Goal: Task Accomplishment & Management: Use online tool/utility

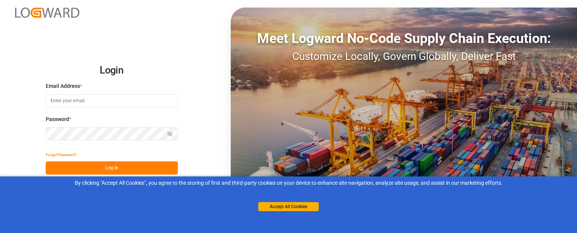
type input "[EMAIL_ADDRESS][DOMAIN_NAME]"
click at [74, 167] on button "Log In" at bounding box center [112, 168] width 132 height 13
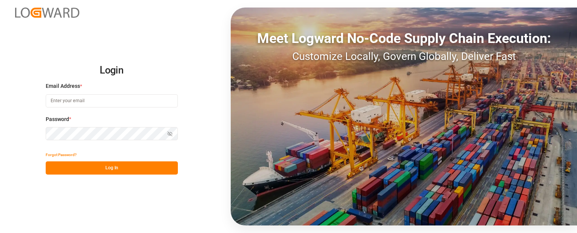
type input "[EMAIL_ADDRESS][DOMAIN_NAME]"
click at [74, 167] on button "Log In" at bounding box center [112, 168] width 132 height 13
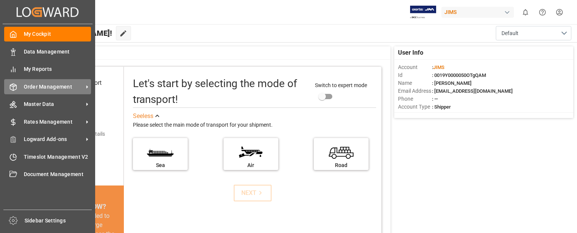
click at [14, 89] on icon at bounding box center [13, 87] width 8 height 8
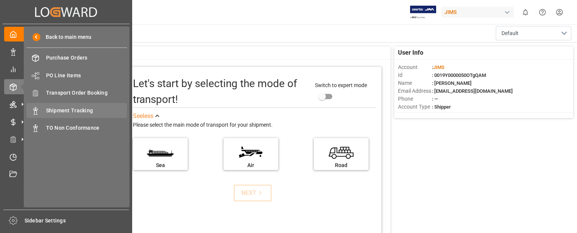
click at [71, 114] on span "Shipment Tracking" at bounding box center [86, 111] width 81 height 8
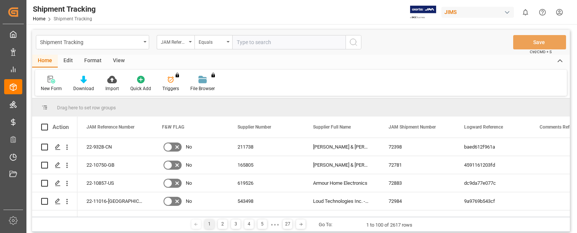
paste input "22-9997-DE"
type input "22-9997-DE"
click at [356, 44] on icon "search button" at bounding box center [353, 42] width 9 height 9
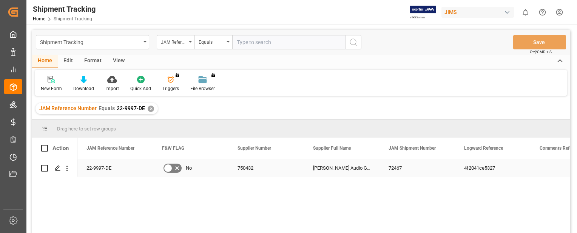
click at [104, 169] on div "22-9997-DE" at bounding box center [115, 168] width 76 height 18
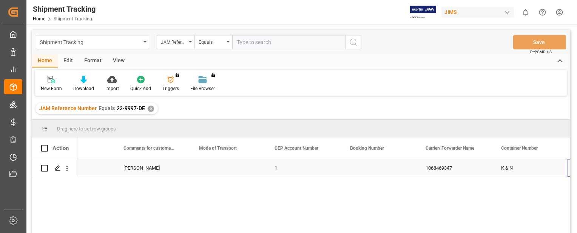
scroll to position [0, 870]
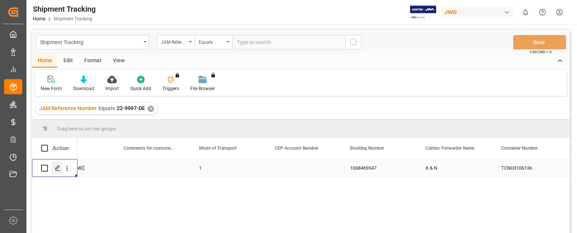
click at [57, 170] on icon "Press SPACE to select this row." at bounding box center [58, 168] width 6 height 6
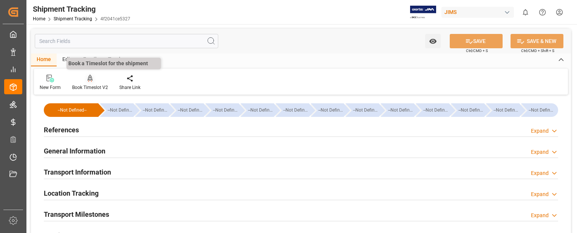
click at [92, 83] on div "Book Timeslot V2" at bounding box center [89, 82] width 47 height 17
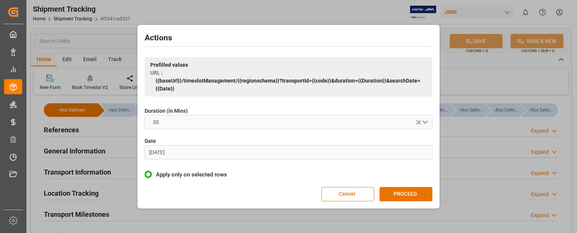
click at [192, 154] on input "[DATE]" at bounding box center [289, 152] width 288 height 14
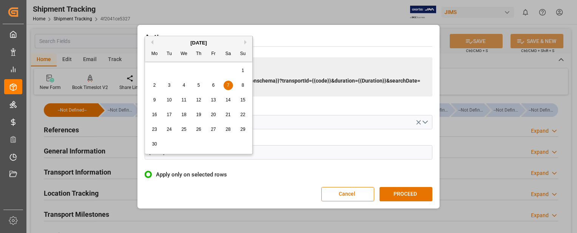
click at [246, 43] on button "Next Month" at bounding box center [246, 42] width 5 height 5
click at [170, 99] on span "16" at bounding box center [169, 99] width 5 height 5
type input "16.09.2025"
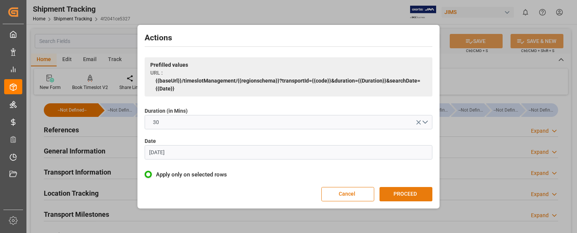
click at [423, 197] on button "PROCEED" at bounding box center [406, 194] width 53 height 14
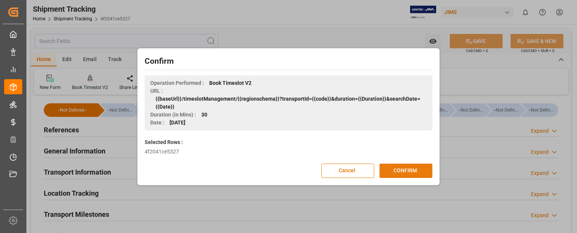
click at [400, 174] on button "CONFIRM" at bounding box center [406, 171] width 53 height 14
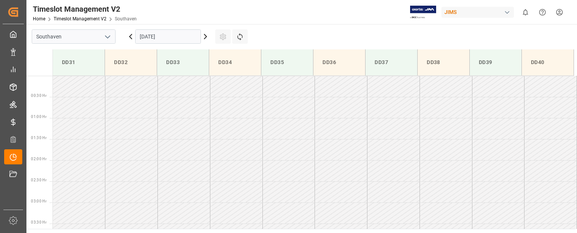
scroll to position [376, 0]
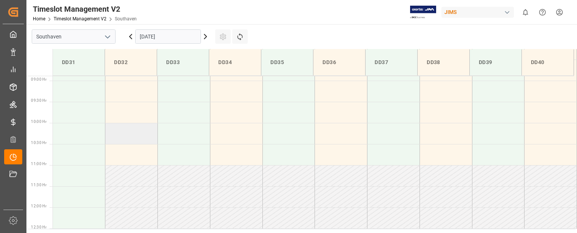
click at [128, 135] on td at bounding box center [131, 133] width 53 height 21
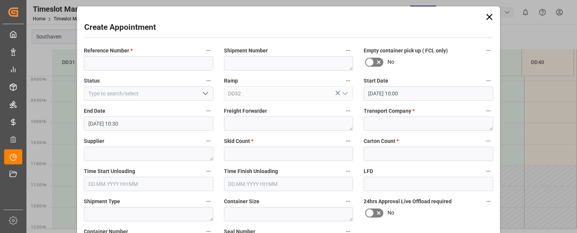
type input "[DATE] 10:00"
type input "[DATE] 10:30"
paste input "22-9997-DE"
type input "22-9997-DE"
click at [233, 154] on input "text" at bounding box center [289, 154] width 130 height 14
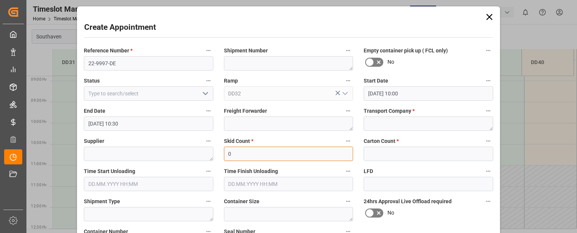
type input "0"
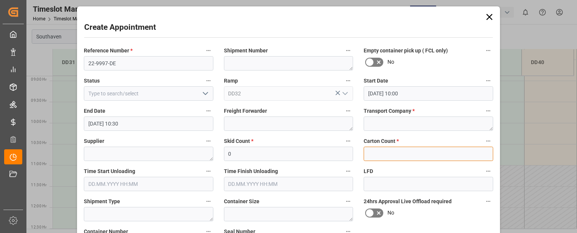
click at [389, 154] on input "text" at bounding box center [429, 154] width 130 height 14
type input "0"
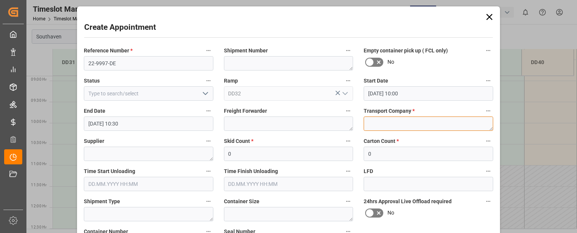
click at [397, 125] on textarea at bounding box center [429, 124] width 130 height 14
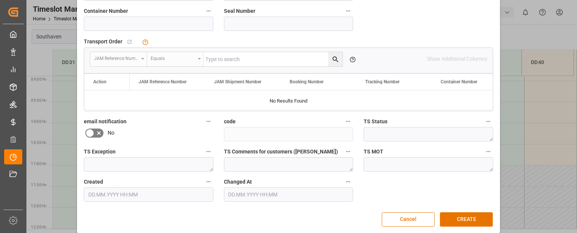
scroll to position [228, 0]
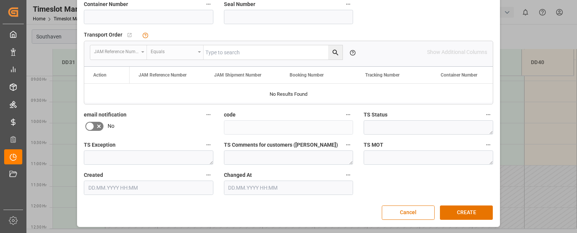
type textarea "Mainstream"
click at [102, 16] on input at bounding box center [149, 17] width 130 height 14
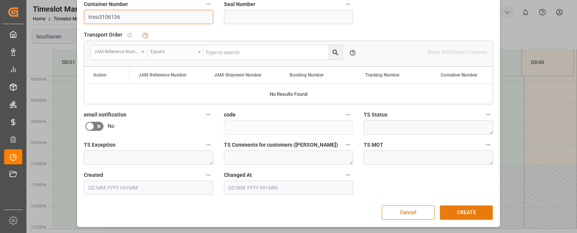
type input "tcnu3106136"
click at [473, 212] on button "CREATE" at bounding box center [466, 213] width 53 height 14
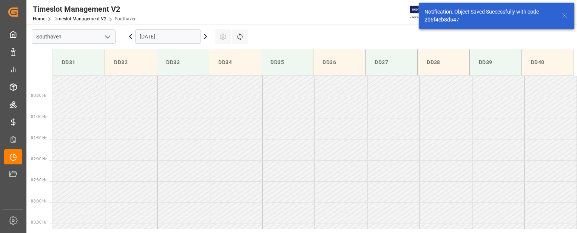
scroll to position [376, 0]
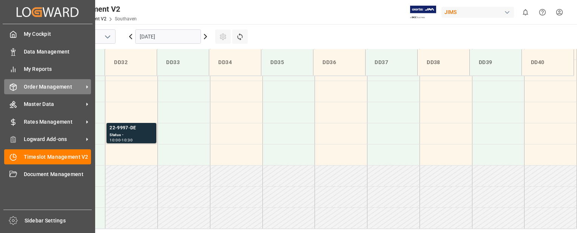
click at [17, 88] on div "Order Management Order Management" at bounding box center [47, 86] width 87 height 15
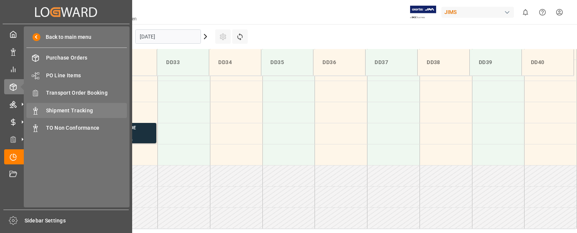
click at [62, 108] on span "Shipment Tracking" at bounding box center [86, 111] width 81 height 8
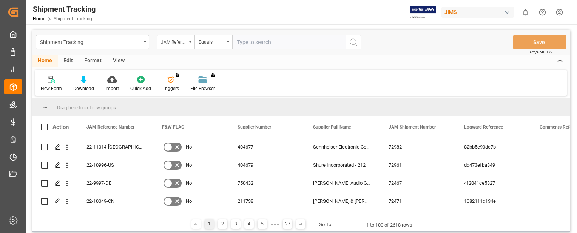
paste input "22-9895-MY"
type input "22-9895-MY"
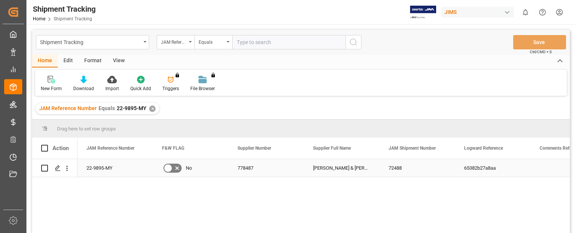
click at [115, 171] on div "22-9895-MY" at bounding box center [115, 168] width 76 height 18
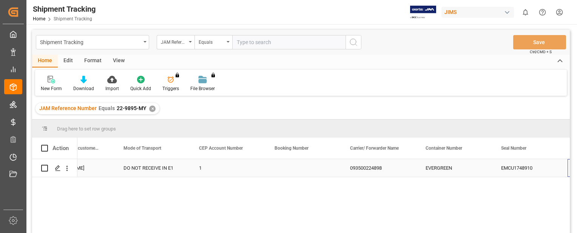
scroll to position [0, 945]
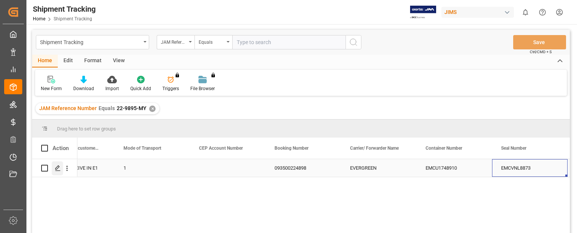
click at [59, 167] on polygon "Press SPACE to select this row." at bounding box center [58, 168] width 4 height 4
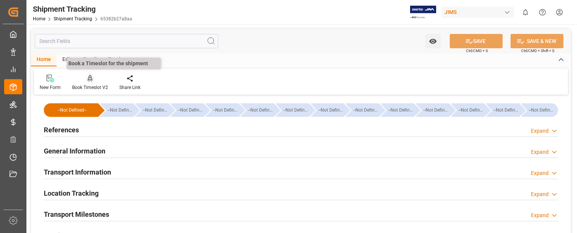
click at [90, 79] on icon at bounding box center [90, 79] width 5 height 8
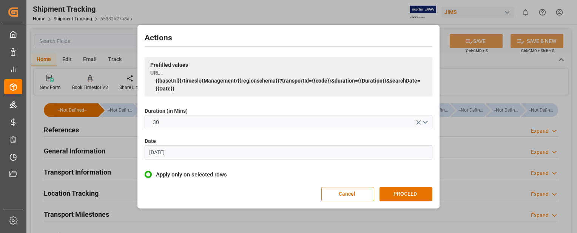
click at [198, 152] on input "07.06.2023" at bounding box center [289, 152] width 288 height 14
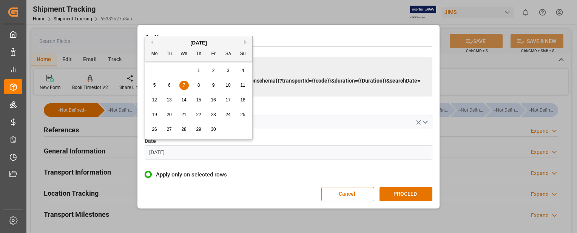
click at [245, 42] on button "Next Month" at bounding box center [246, 42] width 5 height 5
click at [214, 100] on span "15" at bounding box center [213, 99] width 5 height 5
click at [193, 150] on input "15.09.2023" at bounding box center [289, 152] width 288 height 14
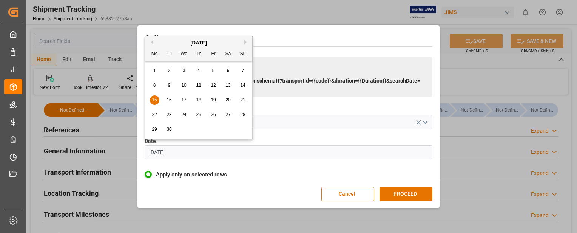
type input "15.09.2025"
click at [154, 100] on span "15" at bounding box center [154, 99] width 5 height 5
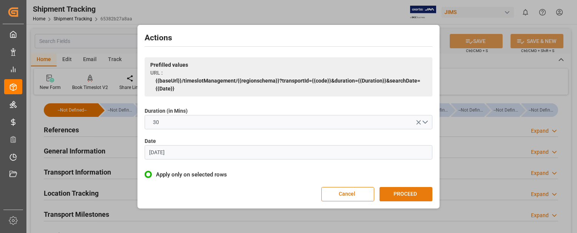
click at [420, 195] on button "PROCEED" at bounding box center [406, 194] width 53 height 14
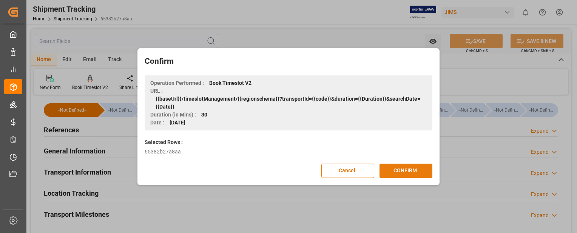
click at [420, 174] on button "CONFIRM" at bounding box center [406, 171] width 53 height 14
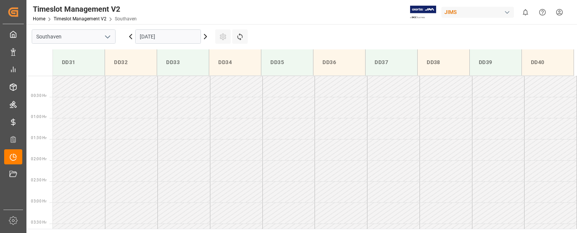
scroll to position [376, 0]
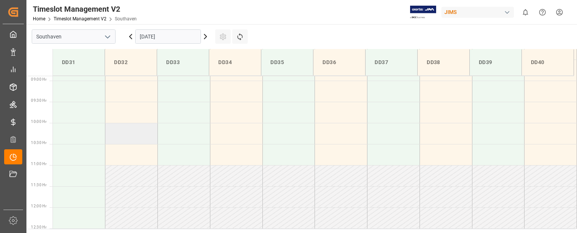
click at [136, 133] on td at bounding box center [131, 133] width 53 height 21
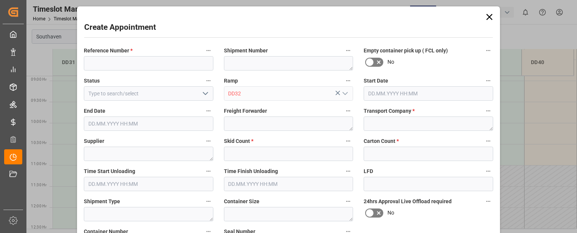
type input "15.09.2025 10:00"
type input "15.09.2025 10:30"
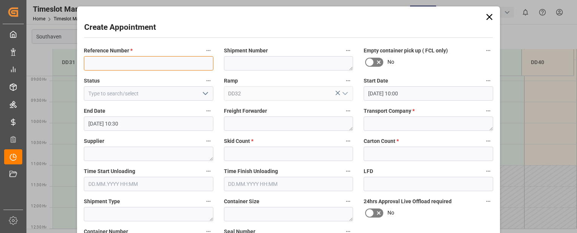
paste input "22-9895-MY"
type input "22-9895-MY"
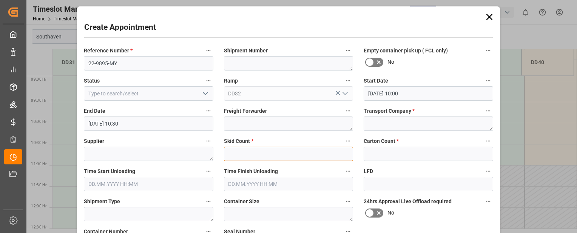
click at [261, 153] on input "text" at bounding box center [289, 154] width 130 height 14
type input "0"
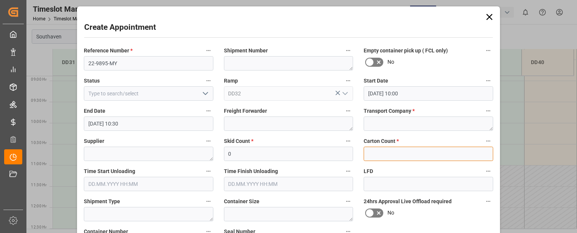
click at [375, 156] on input "text" at bounding box center [429, 154] width 130 height 14
type input "0"
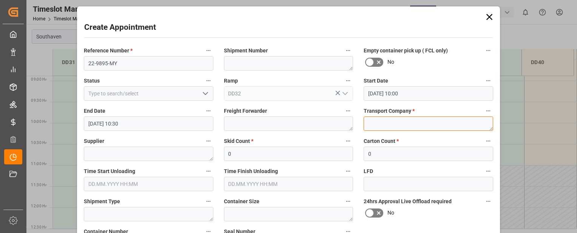
click at [386, 125] on textarea at bounding box center [429, 124] width 130 height 14
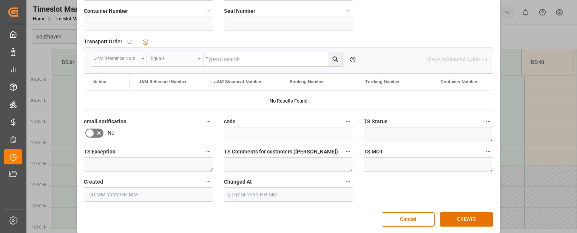
scroll to position [224, 0]
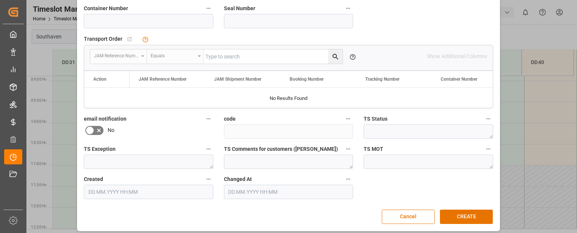
type textarea "mainstream"
click at [89, 25] on input at bounding box center [149, 21] width 130 height 14
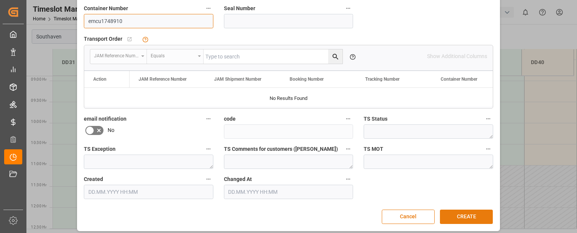
type input "emcu1748910"
click at [467, 214] on button "CREATE" at bounding box center [466, 217] width 53 height 14
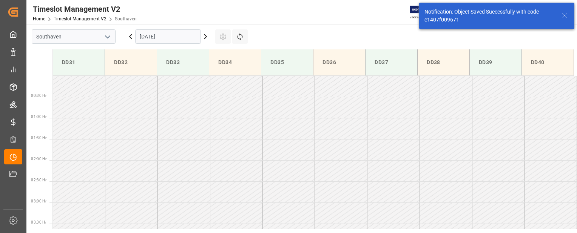
scroll to position [376, 0]
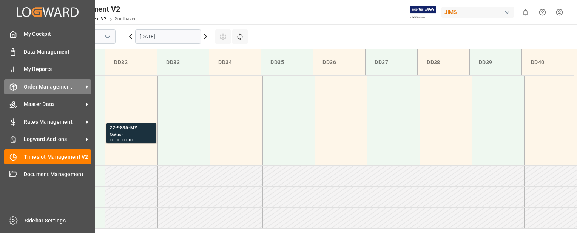
click at [33, 87] on span "Order Management" at bounding box center [54, 87] width 60 height 8
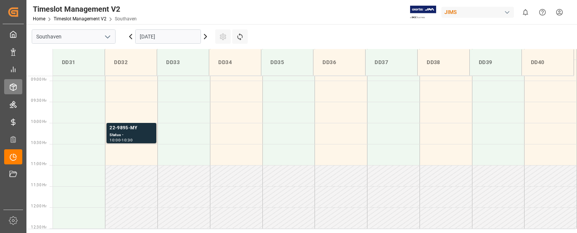
drag, startPoint x: 33, startPoint y: 87, endPoint x: 12, endPoint y: 87, distance: 20.4
click at [12, 87] on icon at bounding box center [13, 87] width 8 height 8
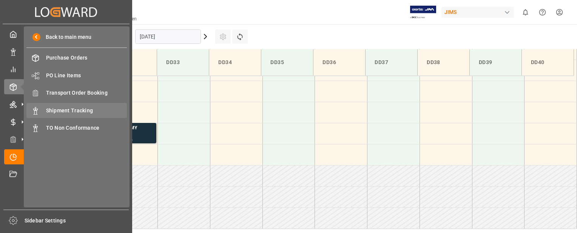
click at [73, 112] on span "Shipment Tracking" at bounding box center [86, 111] width 81 height 8
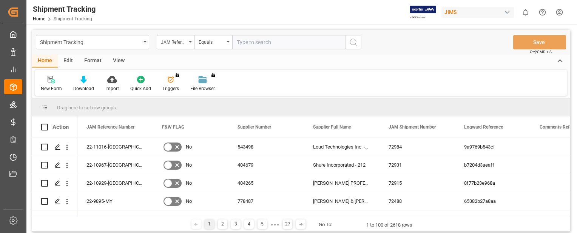
click at [271, 48] on input "text" at bounding box center [288, 42] width 113 height 14
paste input "22-9896-MY"
type input "22-9896-MY"
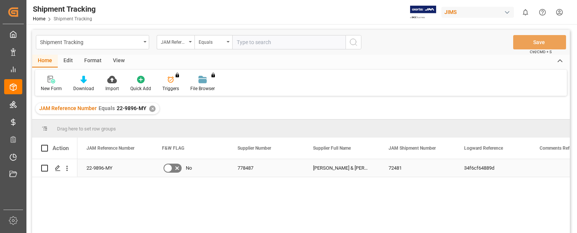
click at [106, 165] on div "22-9896-MY" at bounding box center [115, 168] width 76 height 18
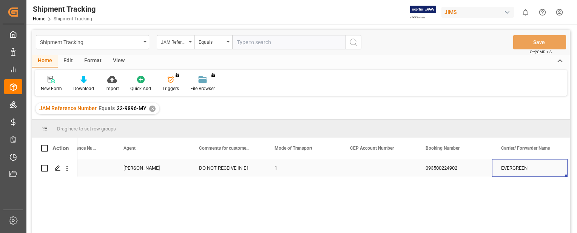
scroll to position [0, 870]
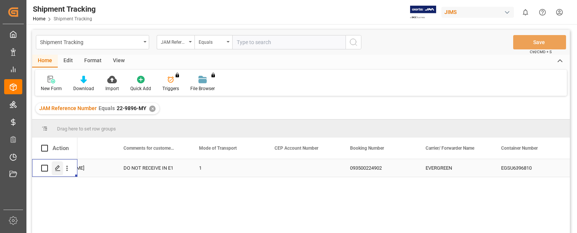
click at [59, 169] on icon "Press SPACE to select this row." at bounding box center [58, 168] width 6 height 6
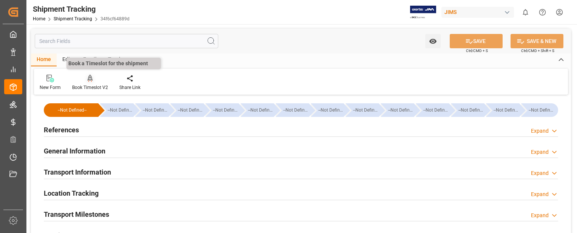
click at [88, 78] on icon at bounding box center [90, 79] width 5 height 8
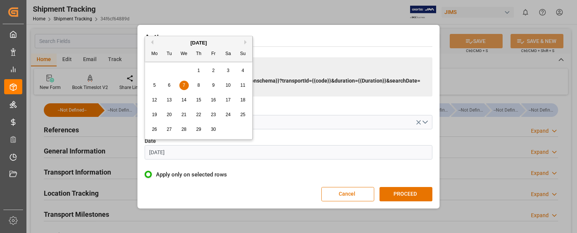
click at [189, 152] on input "[DATE]" at bounding box center [289, 152] width 288 height 14
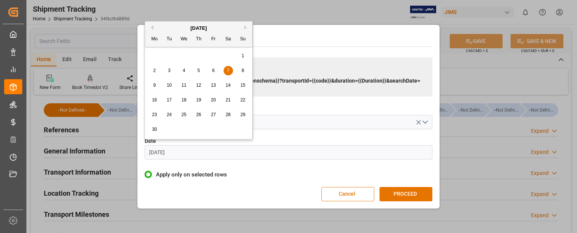
click at [191, 145] on input "[DATE]" at bounding box center [289, 152] width 288 height 14
click at [246, 27] on button "Next Month" at bounding box center [246, 27] width 5 height 5
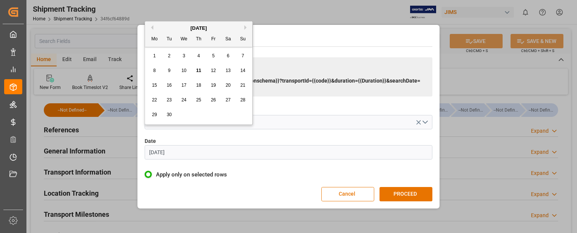
click at [154, 86] on span "15" at bounding box center [154, 85] width 5 height 5
type input "15.09.2025"
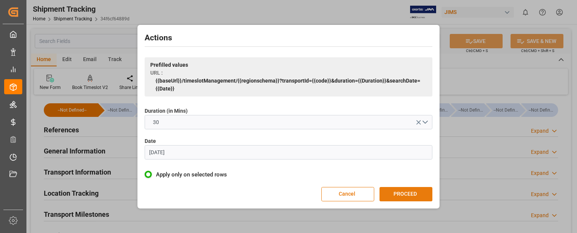
click at [410, 193] on button "PROCEED" at bounding box center [406, 194] width 53 height 14
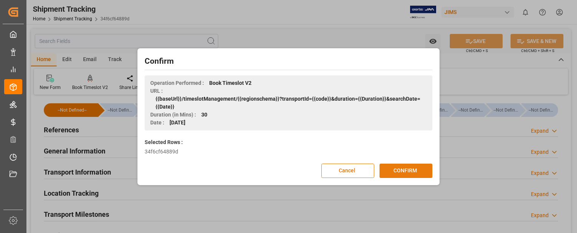
click at [405, 174] on button "CONFIRM" at bounding box center [406, 171] width 53 height 14
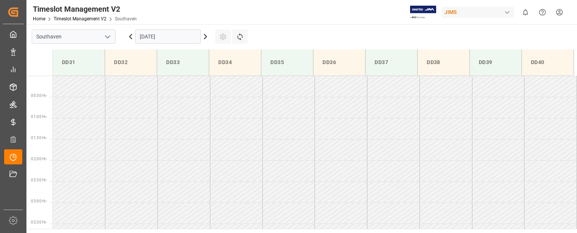
scroll to position [376, 0]
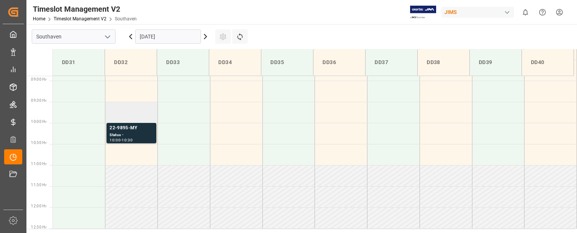
click at [124, 114] on td at bounding box center [131, 112] width 53 height 21
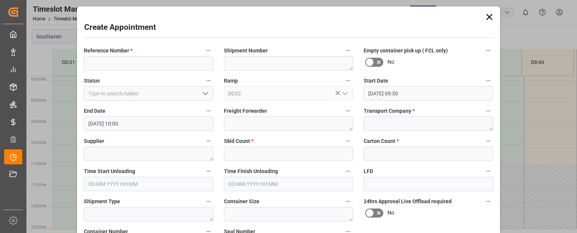
type input "[DATE] 09:30"
type input "15.09.2025 10:00"
click at [121, 64] on input at bounding box center [149, 63] width 130 height 14
paste input "22-9896-MY"
type input "22-9896-MY"
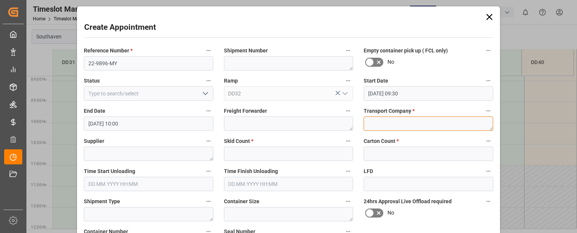
click at [378, 125] on textarea at bounding box center [429, 124] width 130 height 14
type textarea "mainstream"
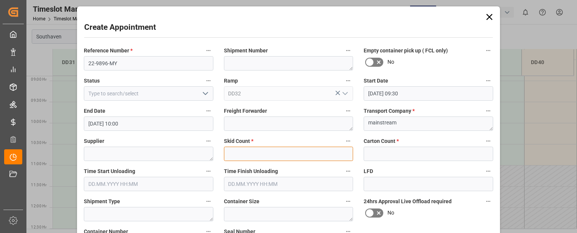
click at [244, 156] on input "text" at bounding box center [289, 154] width 130 height 14
type input "0"
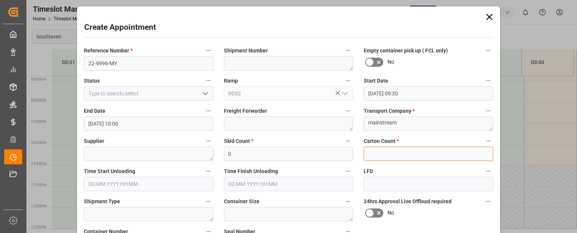
click at [416, 152] on input "text" at bounding box center [429, 154] width 130 height 14
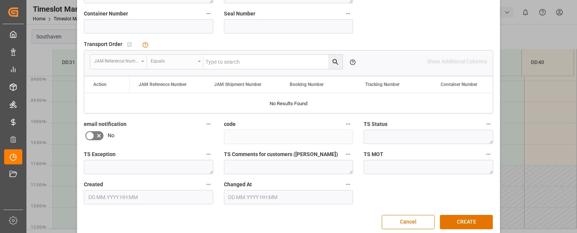
scroll to position [228, 0]
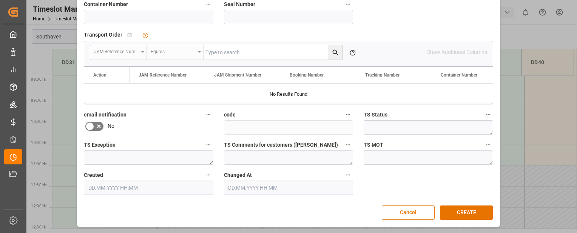
type input "0"
click at [135, 15] on input at bounding box center [149, 17] width 130 height 14
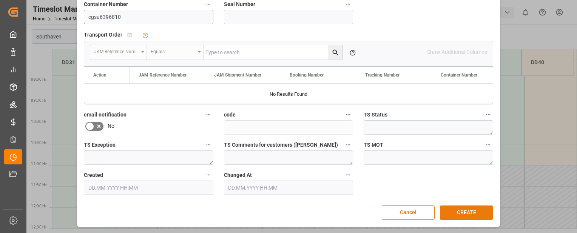
type input "egsu6396810"
click at [465, 215] on button "CREATE" at bounding box center [466, 213] width 53 height 14
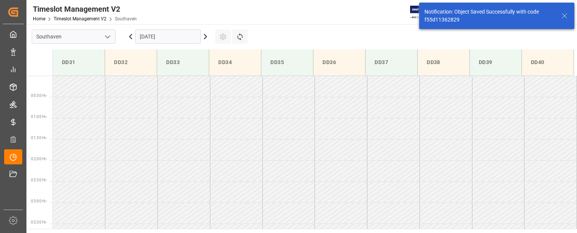
scroll to position [334, 0]
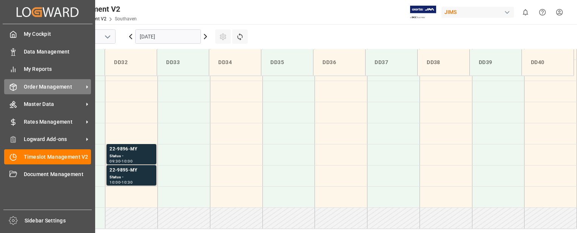
click at [18, 89] on div "Order Management Order Management" at bounding box center [47, 86] width 87 height 15
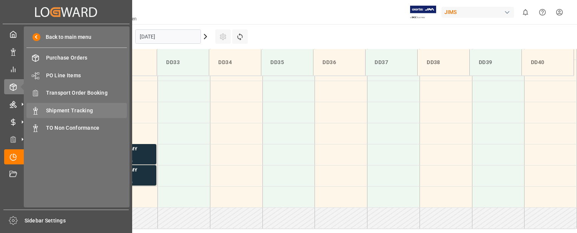
click at [71, 107] on span "Shipment Tracking" at bounding box center [86, 111] width 81 height 8
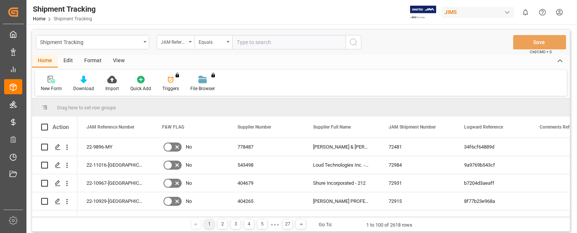
click at [247, 44] on input "text" at bounding box center [288, 42] width 113 height 14
paste input "22-10005-MY"
type input "22-10005-MY"
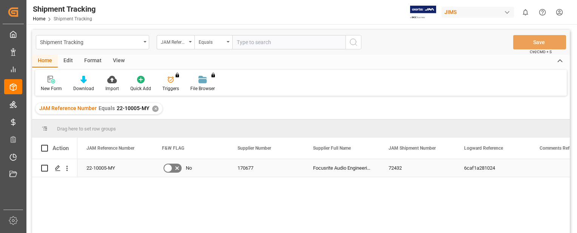
click at [116, 173] on div "22-10005-MY" at bounding box center [115, 168] width 76 height 18
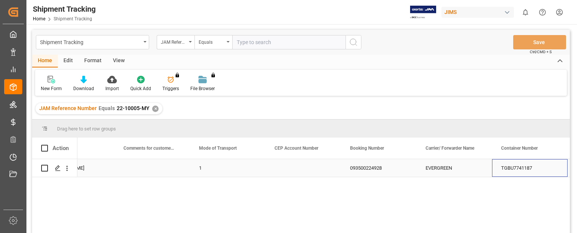
scroll to position [0, 870]
click at [57, 171] on line "Press SPACE to select this row." at bounding box center [58, 171] width 5 height 0
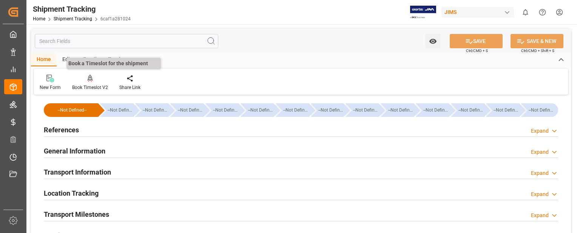
click at [89, 77] on icon at bounding box center [90, 79] width 5 height 8
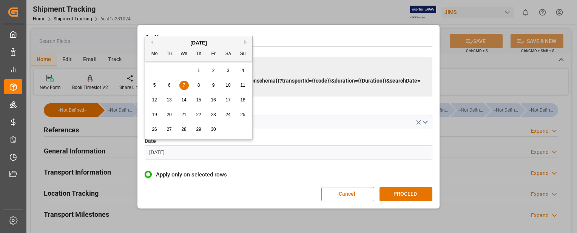
click at [177, 154] on input "07.06.2023" at bounding box center [289, 152] width 288 height 14
click at [245, 42] on button "Next Month" at bounding box center [246, 42] width 5 height 5
click at [184, 101] on span "17" at bounding box center [183, 99] width 5 height 5
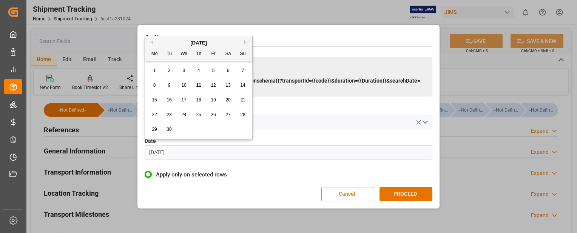
type input "17.09.2025"
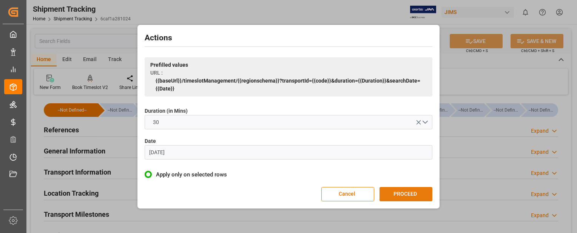
click at [411, 196] on button "PROCEED" at bounding box center [406, 194] width 53 height 14
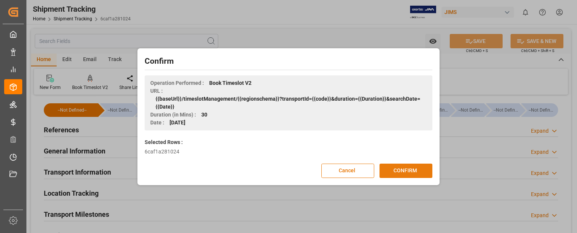
click at [414, 173] on button "CONFIRM" at bounding box center [406, 171] width 53 height 14
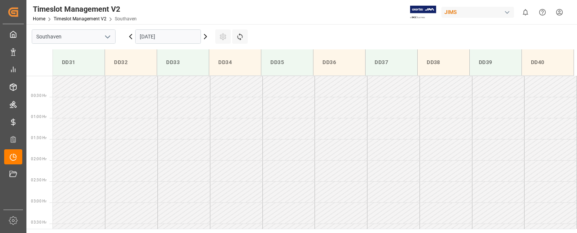
scroll to position [376, 0]
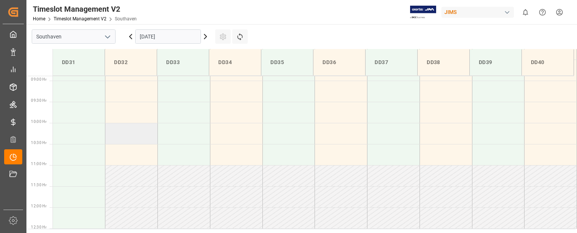
click at [131, 138] on td at bounding box center [131, 133] width 53 height 21
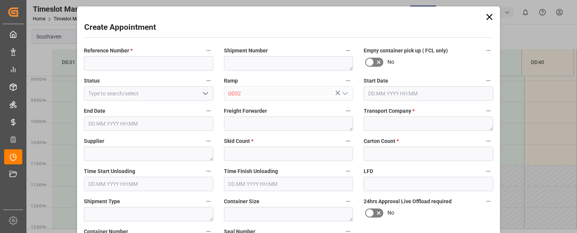
type input "[DATE] 10:00"
type input "[DATE] 10:30"
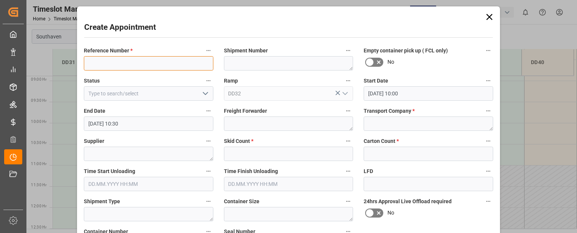
paste input "22-10005-MY"
type input "22-10005-MY"
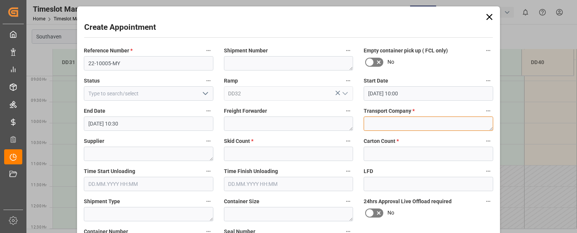
click at [381, 125] on textarea at bounding box center [429, 124] width 130 height 14
type textarea "Mainstream"
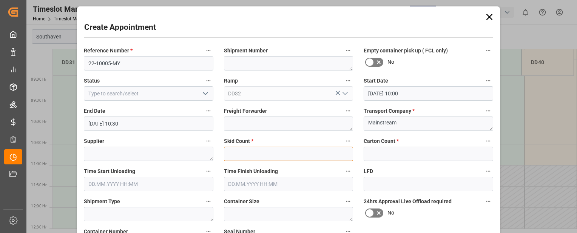
click at [254, 149] on input "text" at bounding box center [289, 154] width 130 height 14
type input "0"
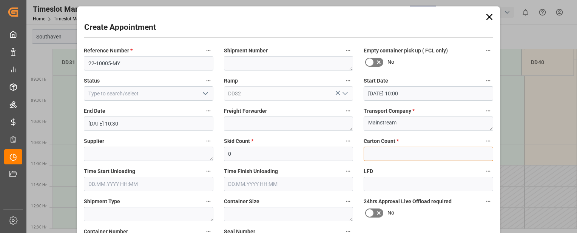
click at [403, 154] on input "text" at bounding box center [429, 154] width 130 height 14
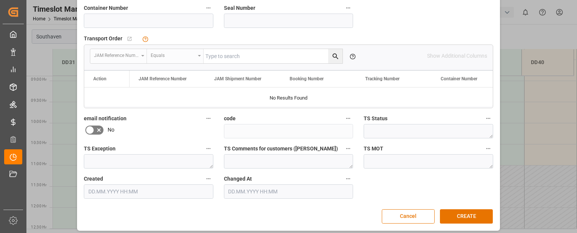
scroll to position [226, 0]
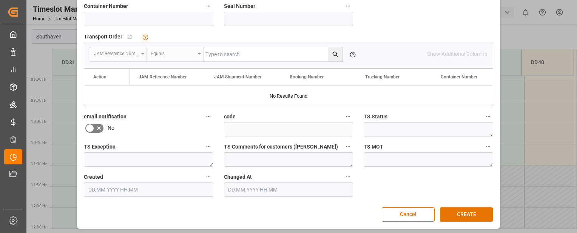
type input "0"
click at [121, 22] on input at bounding box center [149, 19] width 130 height 14
type input "tgbu7741187"
click at [453, 214] on button "CREATE" at bounding box center [466, 215] width 53 height 14
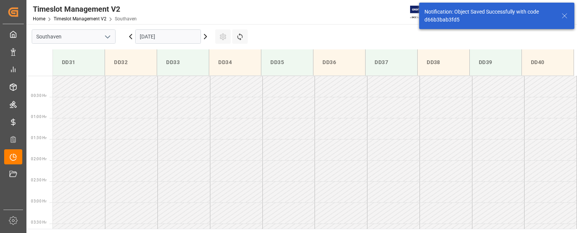
scroll to position [376, 0]
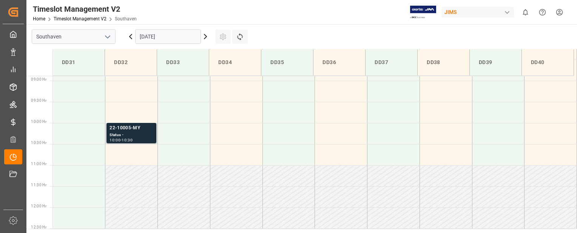
click at [140, 131] on div "22-10005-MY" at bounding box center [132, 129] width 44 height 8
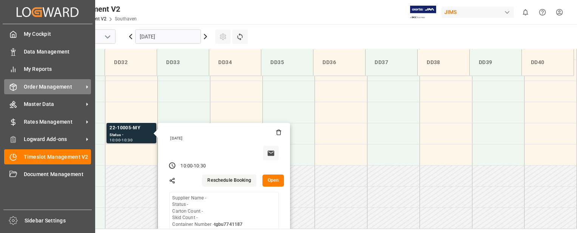
click at [9, 88] on div at bounding box center [10, 87] width 13 height 8
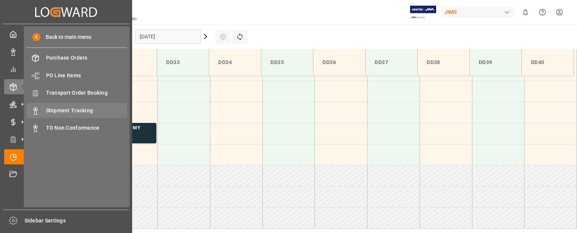
click at [52, 109] on span "Shipment Tracking" at bounding box center [86, 111] width 81 height 8
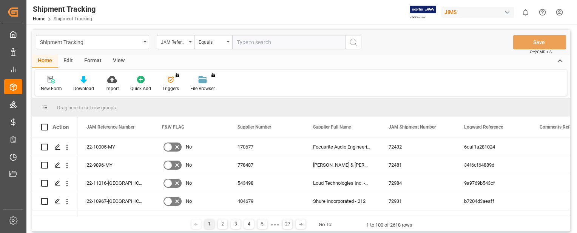
paste input "22-10004-MY"
type input "22-10004-MY"
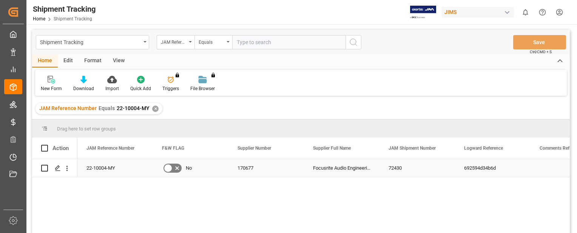
click at [103, 165] on div "22-10004-MY" at bounding box center [115, 168] width 76 height 18
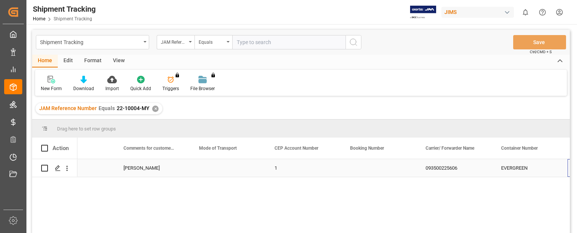
scroll to position [0, 870]
click at [57, 169] on polygon "Press SPACE to select this row." at bounding box center [58, 168] width 4 height 4
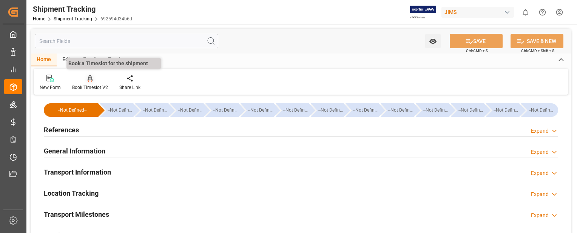
click at [89, 79] on icon at bounding box center [90, 78] width 5 height 6
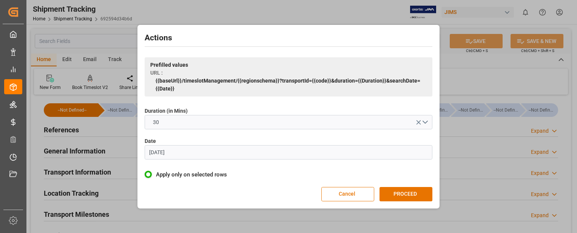
click at [260, 149] on input "[DATE]" at bounding box center [289, 152] width 288 height 14
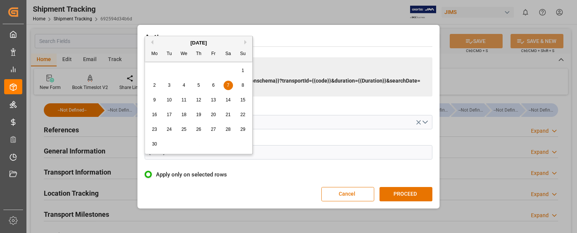
click at [244, 42] on button "Next Month" at bounding box center [246, 42] width 5 height 5
click at [245, 42] on button "Next Month" at bounding box center [246, 42] width 5 height 5
click at [170, 101] on span "16" at bounding box center [169, 99] width 5 height 5
type input "16.09.2025"
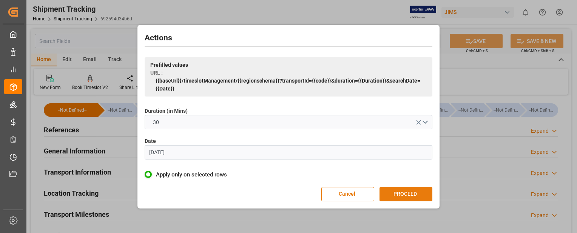
click at [417, 196] on button "PROCEED" at bounding box center [406, 194] width 53 height 14
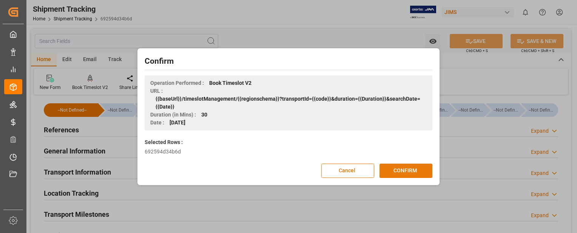
click at [418, 176] on button "CONFIRM" at bounding box center [406, 171] width 53 height 14
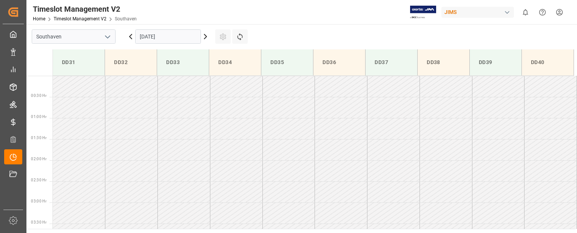
scroll to position [376, 0]
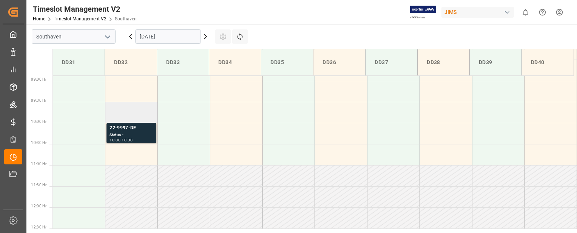
click at [127, 118] on td at bounding box center [131, 112] width 53 height 21
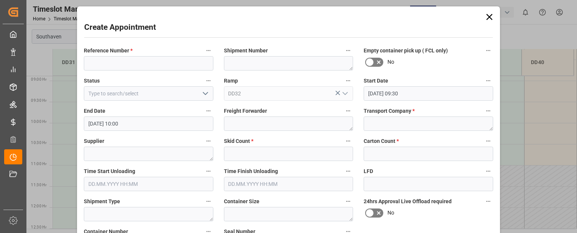
type input "[DATE] 09:30"
type input "[DATE] 10:00"
click at [116, 64] on input at bounding box center [149, 63] width 130 height 14
paste input "22-10004-MY"
type input "22-10004-MY"
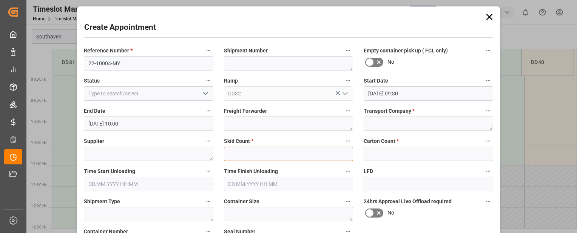
click at [317, 153] on input "text" at bounding box center [289, 154] width 130 height 14
type input "0"
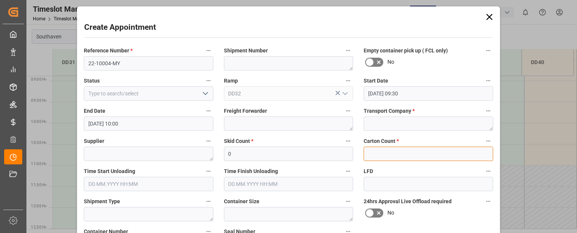
click at [408, 156] on input "text" at bounding box center [429, 154] width 130 height 14
type input "0"
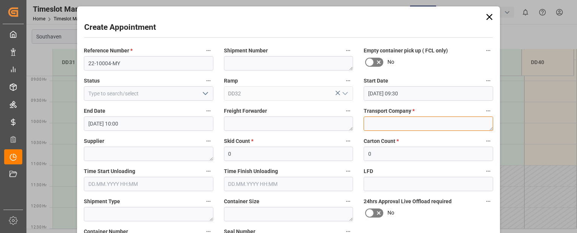
click at [407, 124] on textarea at bounding box center [429, 124] width 130 height 14
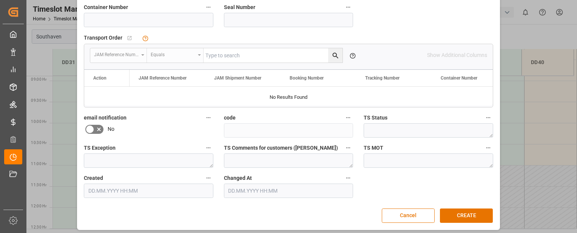
scroll to position [225, 0]
type textarea "Mainstream"
click at [108, 17] on input at bounding box center [149, 19] width 130 height 14
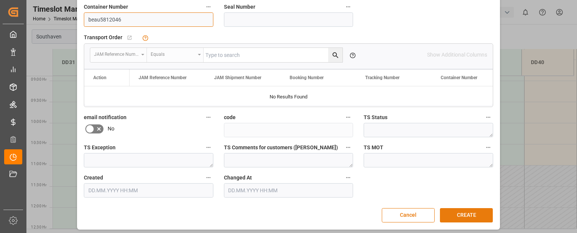
type input "beau5812046"
click at [467, 213] on button "CREATE" at bounding box center [466, 216] width 53 height 14
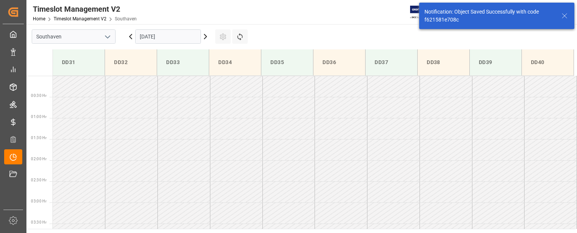
scroll to position [334, 0]
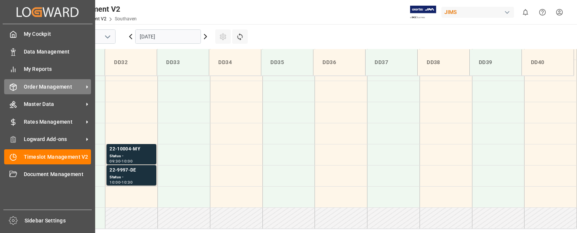
click at [40, 88] on span "Order Management" at bounding box center [54, 87] width 60 height 8
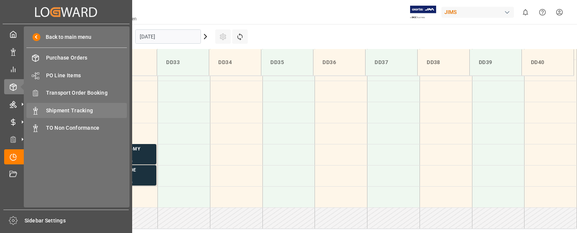
click at [49, 109] on span "Shipment Tracking" at bounding box center [86, 111] width 81 height 8
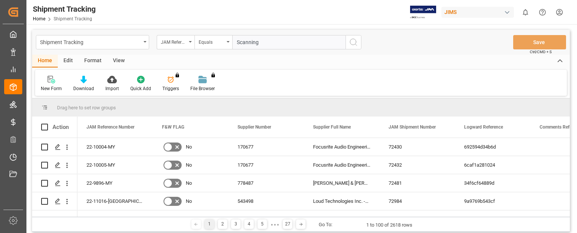
click at [266, 44] on input "Scanning" at bounding box center [288, 42] width 113 height 14
paste input "22-10144-MY"
type input "22-10144-MY"
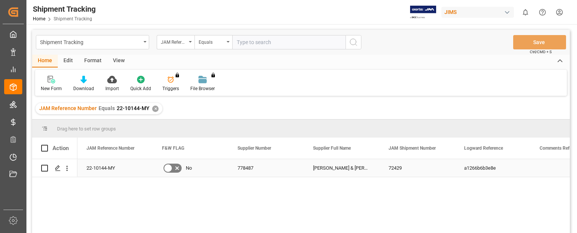
click at [94, 169] on div "22-10144-MY" at bounding box center [115, 168] width 76 height 18
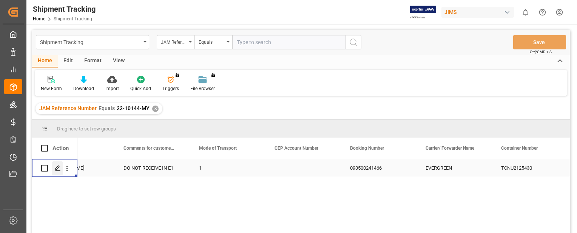
click at [57, 168] on icon "Press SPACE to select this row." at bounding box center [58, 168] width 6 height 6
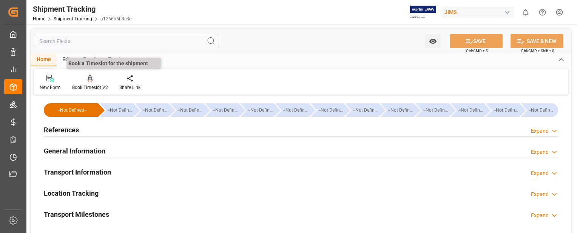
click at [88, 82] on icon at bounding box center [90, 79] width 5 height 8
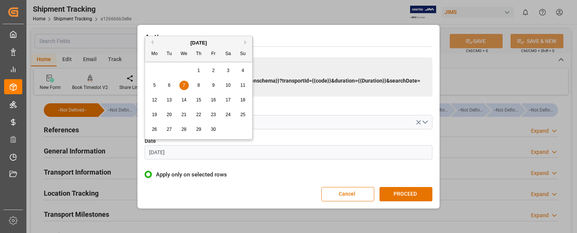
click at [182, 152] on input "[DATE]" at bounding box center [289, 152] width 288 height 14
click at [245, 43] on button "Next Month" at bounding box center [246, 42] width 5 height 5
click at [153, 101] on span "15" at bounding box center [154, 99] width 5 height 5
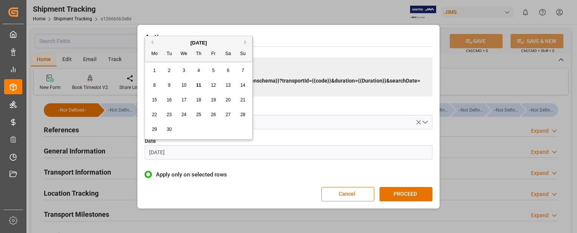
type input "[DATE]"
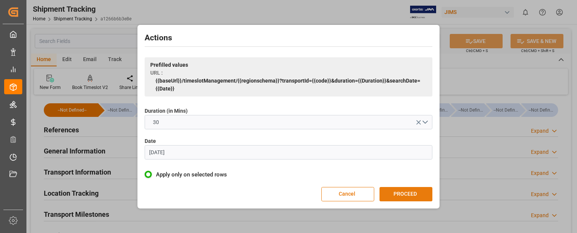
click at [398, 198] on button "PROCEED" at bounding box center [406, 194] width 53 height 14
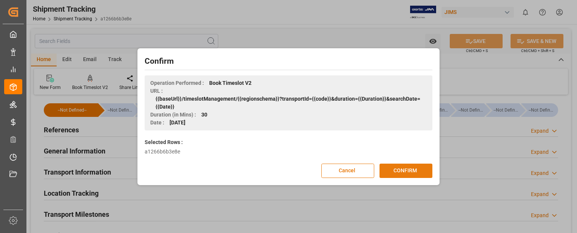
click at [394, 173] on button "CONFIRM" at bounding box center [406, 171] width 53 height 14
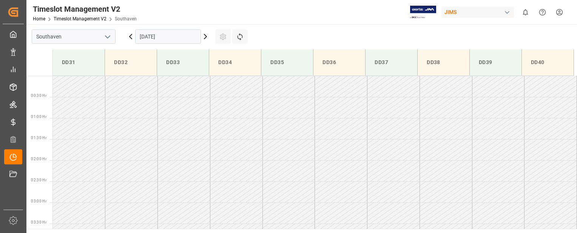
scroll to position [376, 0]
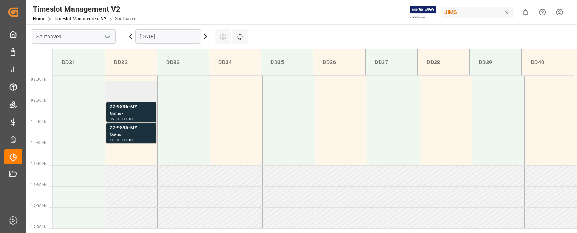
click at [128, 96] on td at bounding box center [131, 91] width 53 height 21
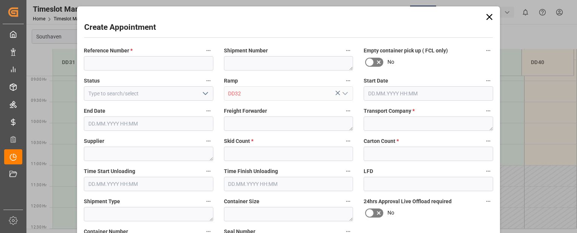
type input "[DATE] 09:00"
type input "[DATE] 09:30"
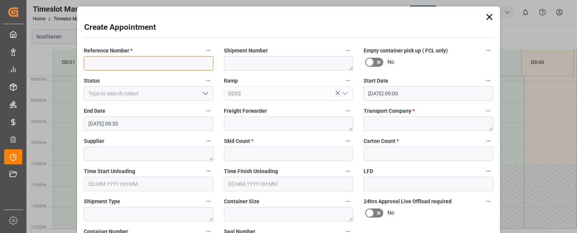
click at [127, 63] on input at bounding box center [149, 63] width 130 height 14
paste input "22-10144-MY"
type input "22-10144-MY"
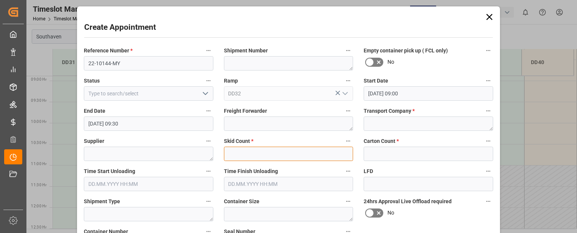
click at [316, 150] on input "text" at bounding box center [289, 154] width 130 height 14
type input "0"
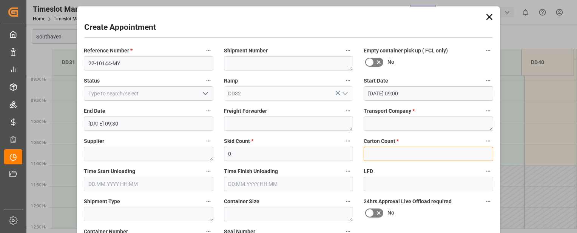
click at [412, 152] on input "text" at bounding box center [429, 154] width 130 height 14
type input "0"
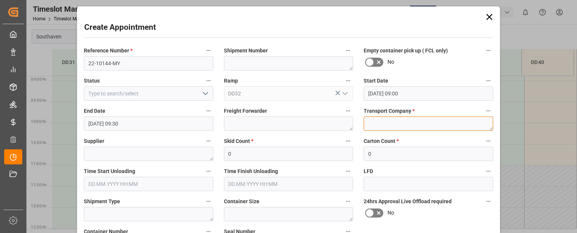
click at [402, 121] on textarea at bounding box center [429, 124] width 130 height 14
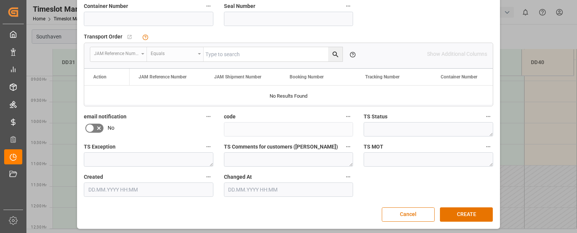
scroll to position [228, 0]
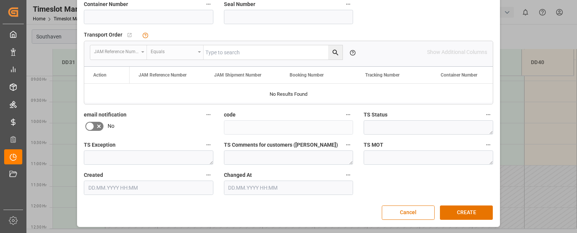
type textarea "Mainstream"
click at [153, 19] on input at bounding box center [149, 17] width 130 height 14
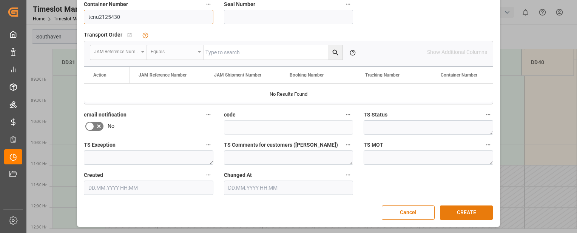
type input "tcnu2125430"
click at [463, 214] on button "CREATE" at bounding box center [466, 213] width 53 height 14
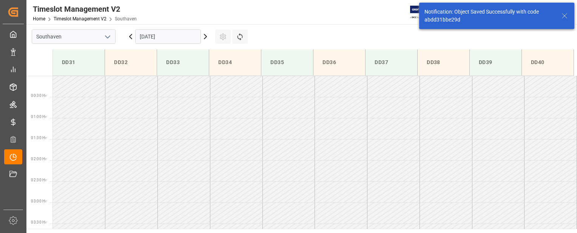
scroll to position [334, 0]
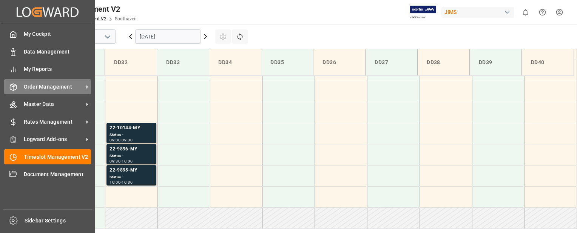
click at [14, 88] on icon at bounding box center [13, 87] width 8 height 8
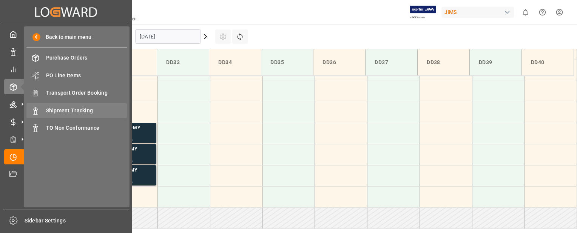
click at [57, 115] on div "Shipment Tracking Shipment Tracking" at bounding box center [76, 110] width 100 height 15
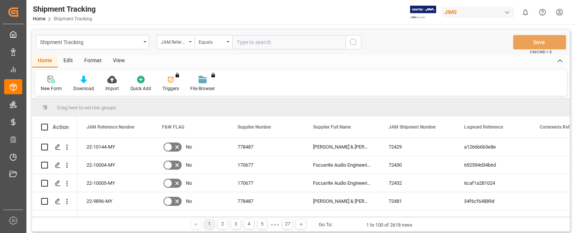
click at [250, 46] on input "text" at bounding box center [288, 42] width 113 height 14
paste input "22-10257-CN"
type input "22-10257-CN"
click at [356, 42] on icon "search button" at bounding box center [353, 42] width 9 height 9
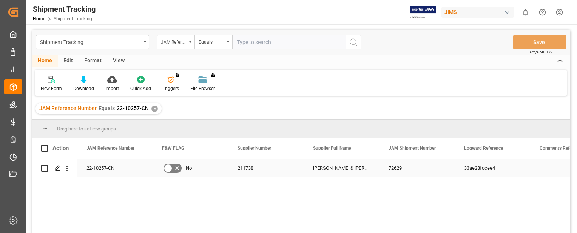
click at [100, 170] on div "22-10257-CN" at bounding box center [115, 168] width 76 height 18
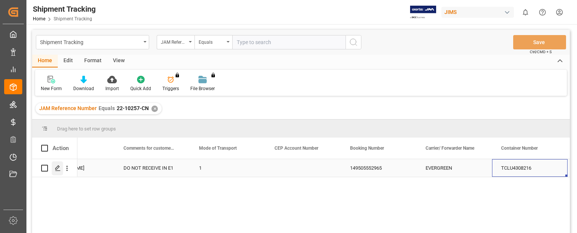
click at [58, 169] on icon "Press SPACE to select this row." at bounding box center [58, 168] width 6 height 6
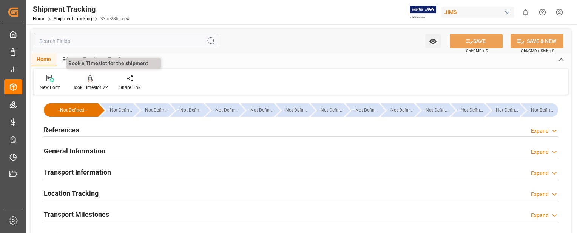
click at [89, 80] on icon at bounding box center [90, 78] width 5 height 6
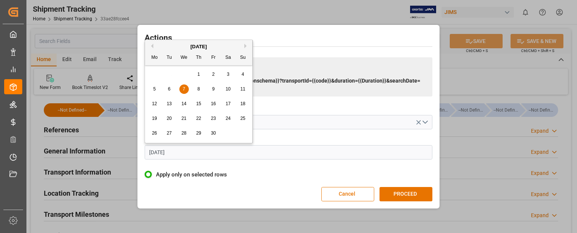
click at [183, 153] on input "[DATE]" at bounding box center [289, 152] width 288 height 14
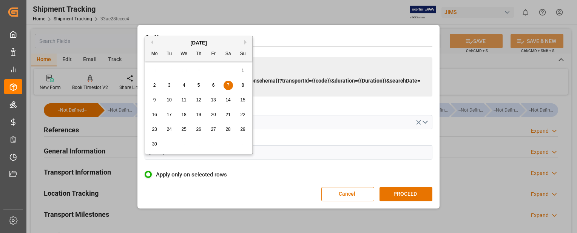
click at [245, 43] on button "Next Month" at bounding box center [246, 42] width 5 height 5
click at [169, 100] on span "16" at bounding box center [169, 99] width 5 height 5
type input "[DATE]"
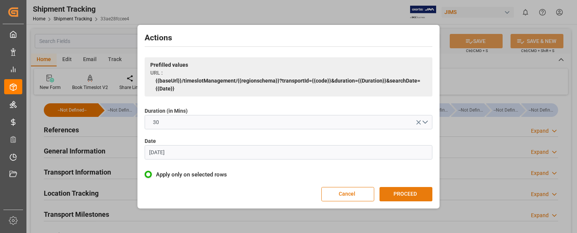
click at [418, 194] on button "PROCEED" at bounding box center [406, 194] width 53 height 14
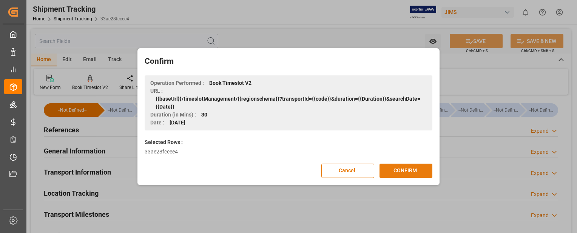
click at [414, 169] on button "CONFIRM" at bounding box center [406, 171] width 53 height 14
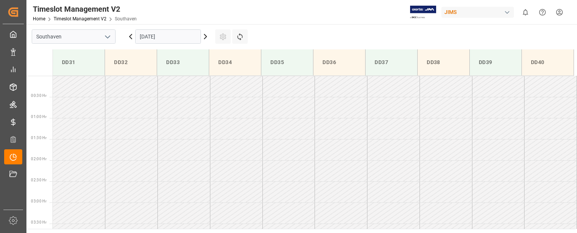
scroll to position [376, 0]
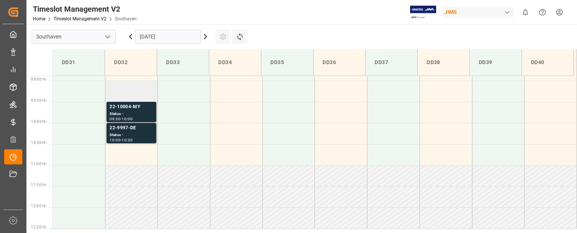
click at [126, 98] on td at bounding box center [131, 91] width 53 height 21
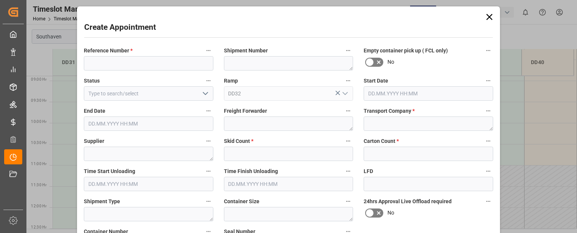
type input "[DATE] 09:00"
type input "[DATE] 09:30"
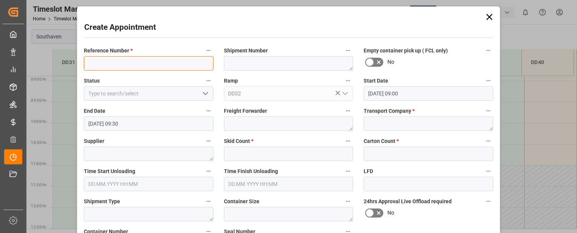
click at [130, 61] on input at bounding box center [149, 63] width 130 height 14
paste input "22-10257-CN"
type input "22-10257-CN"
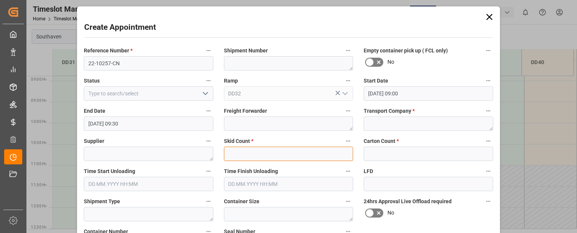
click at [287, 155] on input "text" at bounding box center [289, 154] width 130 height 14
type input "0"
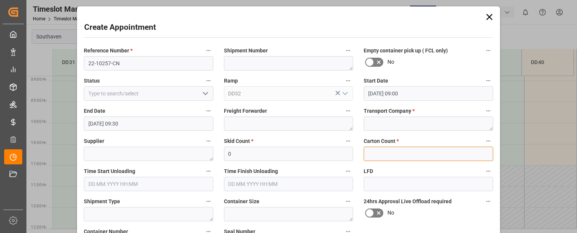
click at [379, 155] on input "text" at bounding box center [429, 154] width 130 height 14
type input "0"
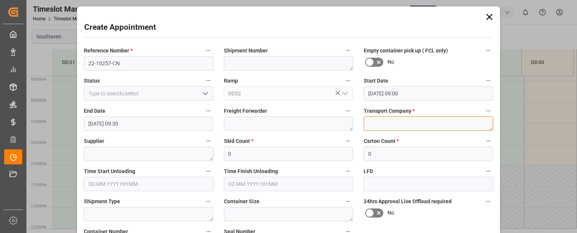
click at [415, 126] on textarea at bounding box center [429, 124] width 130 height 14
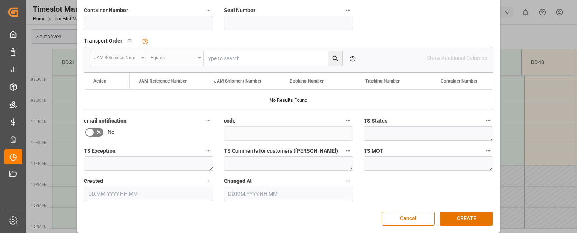
scroll to position [226, 0]
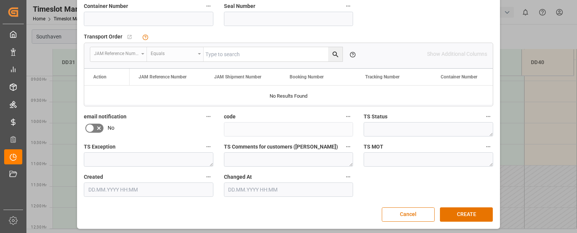
type textarea "Mainstream"
click at [188, 17] on input at bounding box center [149, 19] width 130 height 14
type input "tclu4308216"
click at [464, 213] on button "CREATE" at bounding box center [466, 215] width 53 height 14
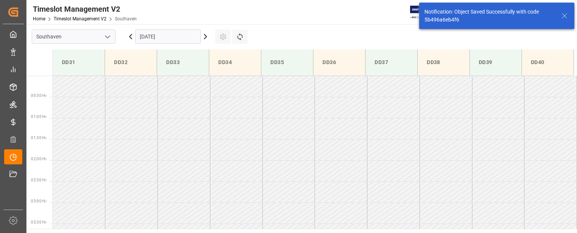
scroll to position [334, 0]
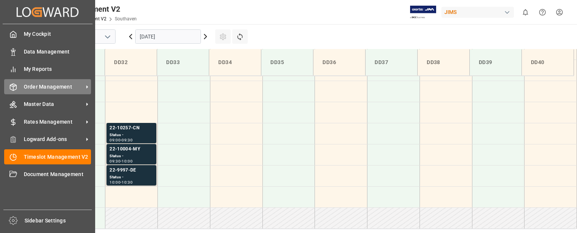
click at [15, 88] on icon at bounding box center [13, 87] width 8 height 8
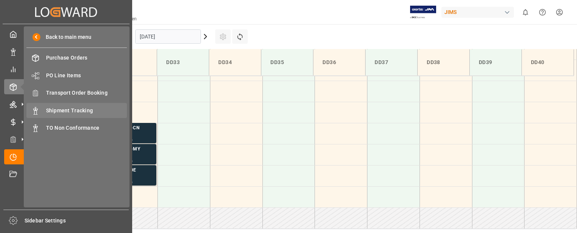
click at [69, 111] on span "Shipment Tracking" at bounding box center [86, 111] width 81 height 8
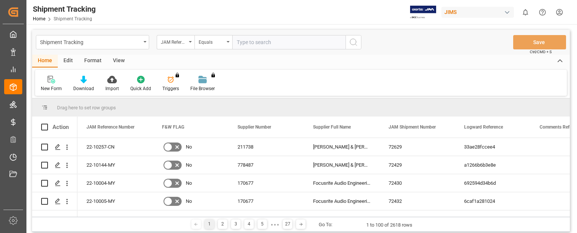
paste input "22-9748-ID"
type input "22-9748-ID"
click at [358, 46] on icon "search button" at bounding box center [353, 42] width 9 height 9
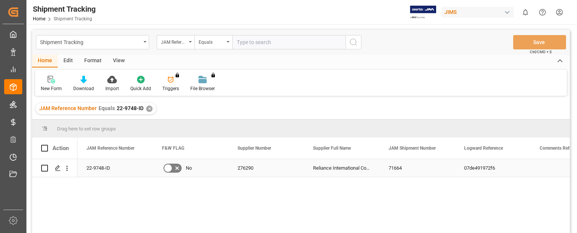
click at [114, 168] on div "22-9748-ID" at bounding box center [115, 168] width 76 height 18
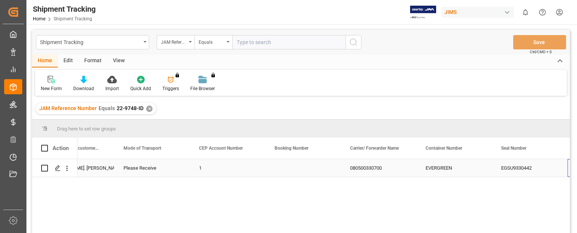
scroll to position [0, 945]
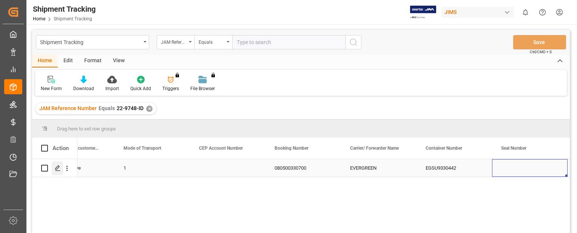
click at [57, 170] on icon "Press SPACE to select this row." at bounding box center [58, 168] width 6 height 6
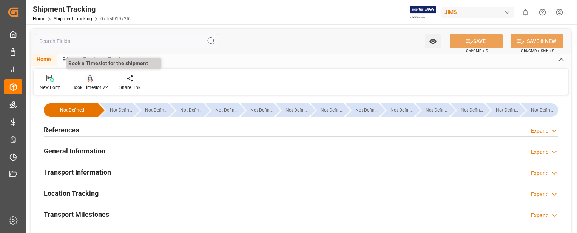
click at [88, 82] on icon at bounding box center [89, 82] width 3 height 2
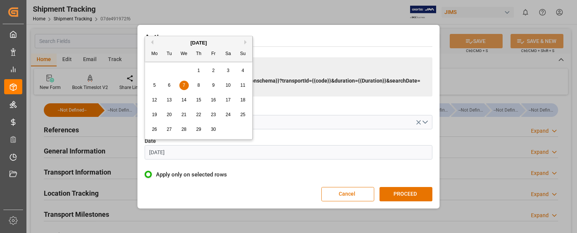
click at [189, 155] on input "07.06.2023" at bounding box center [289, 152] width 288 height 14
click at [245, 42] on button "Next Month" at bounding box center [246, 42] width 5 height 5
click at [182, 100] on span "17" at bounding box center [183, 99] width 5 height 5
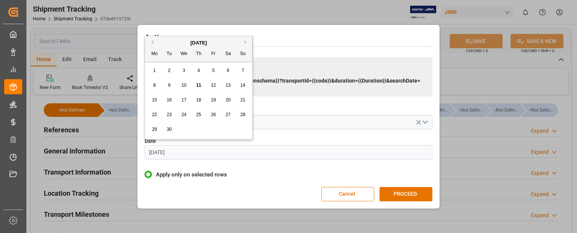
type input "17.09.2025"
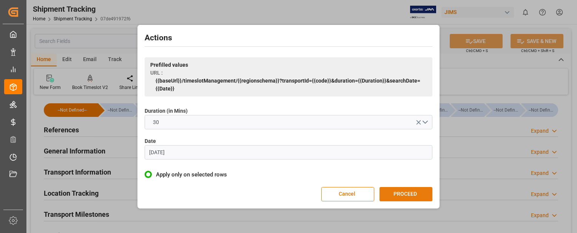
click at [402, 195] on button "PROCEED" at bounding box center [406, 194] width 53 height 14
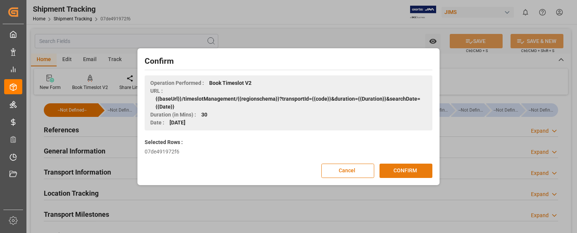
click at [425, 173] on button "CONFIRM" at bounding box center [406, 171] width 53 height 14
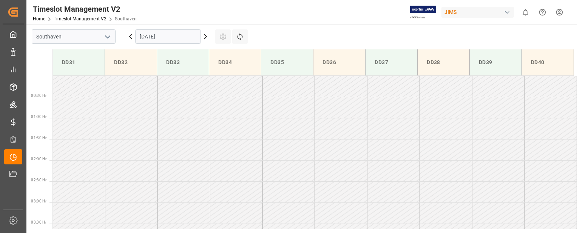
scroll to position [376, 0]
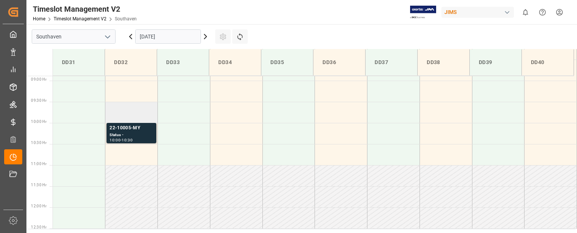
click at [143, 118] on td at bounding box center [131, 112] width 53 height 21
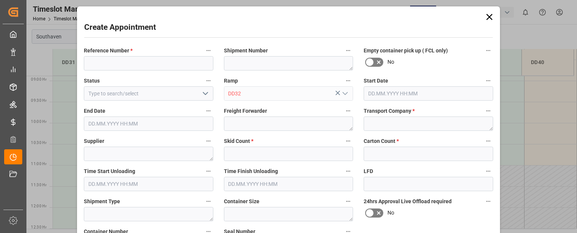
type input "[DATE] 09:30"
type input "[DATE] 10:00"
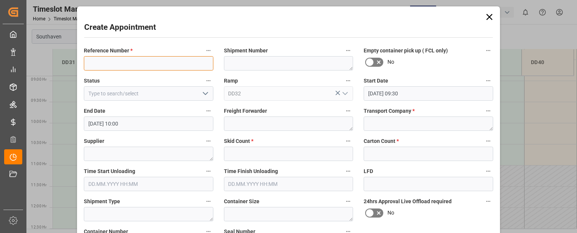
click at [142, 61] on input at bounding box center [149, 63] width 130 height 14
paste input "22-9748-ID"
type input "22-9748-ID"
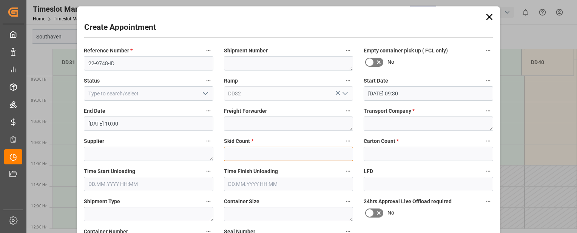
click at [244, 152] on input "text" at bounding box center [289, 154] width 130 height 14
type input "0"
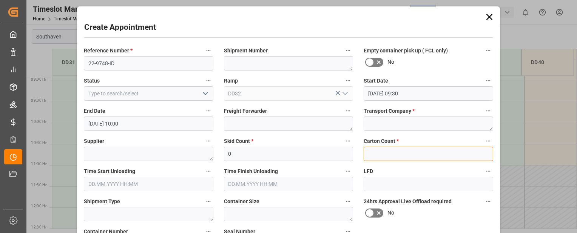
click at [383, 157] on input "text" at bounding box center [429, 154] width 130 height 14
type input "0"
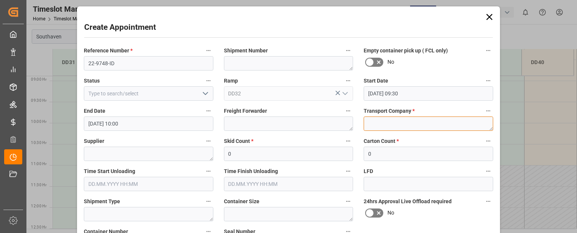
click at [385, 127] on textarea at bounding box center [429, 124] width 130 height 14
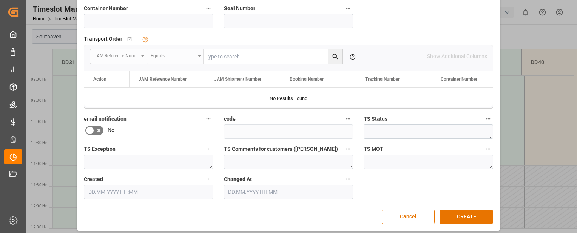
scroll to position [228, 0]
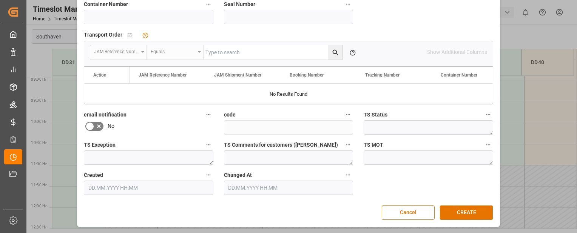
type textarea "Mainstream"
click at [108, 21] on input at bounding box center [149, 17] width 130 height 14
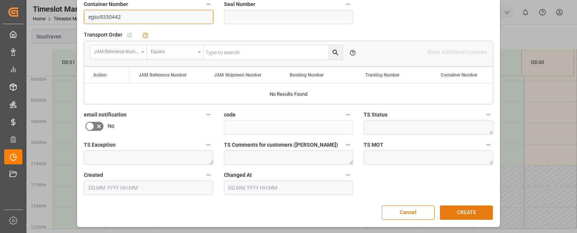
type input "egsu9330442"
click at [456, 210] on button "CREATE" at bounding box center [466, 213] width 53 height 14
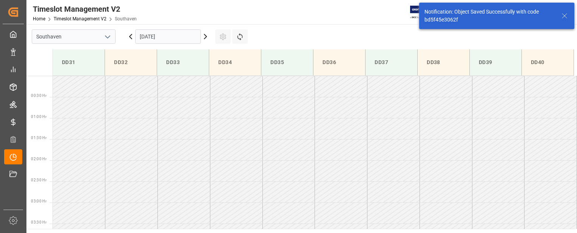
scroll to position [334, 0]
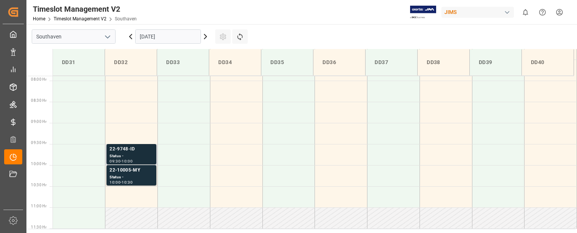
click at [129, 155] on div "Status -" at bounding box center [132, 156] width 44 height 6
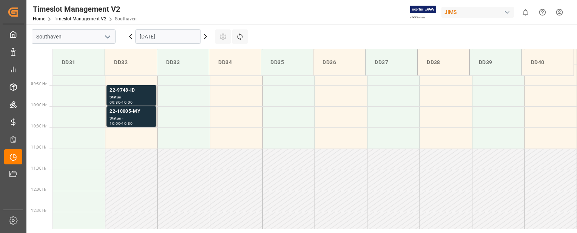
scroll to position [382, 0]
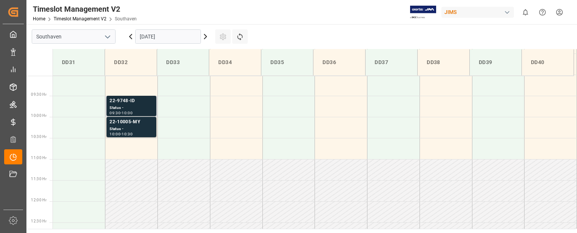
click at [133, 104] on div "22-9748-ID" at bounding box center [132, 101] width 44 height 8
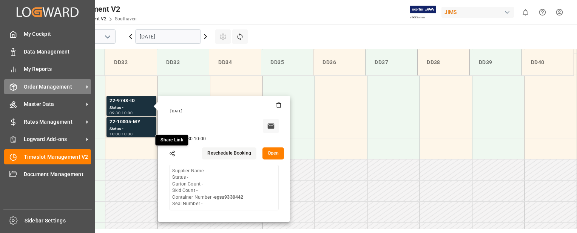
click at [15, 88] on icon at bounding box center [13, 87] width 8 height 8
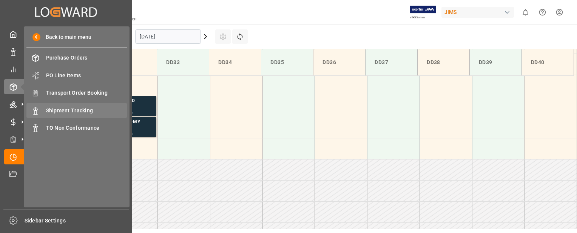
click at [66, 110] on span "Shipment Tracking" at bounding box center [86, 111] width 81 height 8
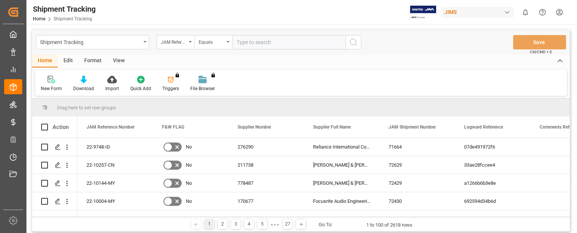
paste input "22-10156-CN"
type input "22-10156-CN"
click at [349, 44] on icon "search button" at bounding box center [353, 42] width 9 height 9
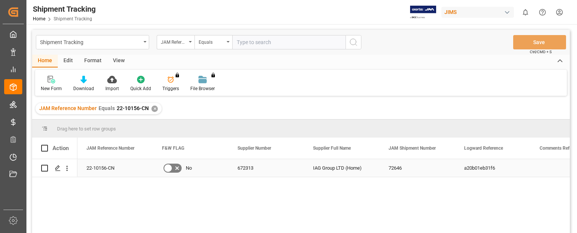
click at [108, 167] on div "22-10156-CN" at bounding box center [115, 168] width 76 height 18
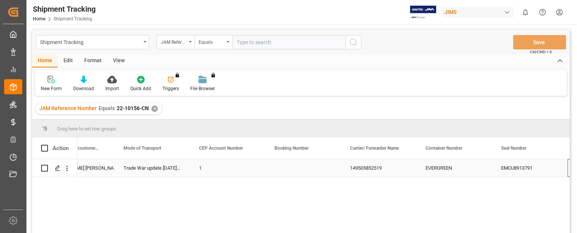
scroll to position [0, 945]
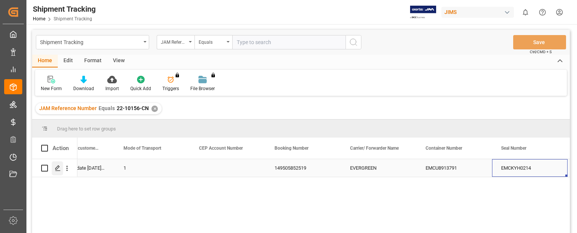
click at [56, 170] on polygon "Press SPACE to select this row." at bounding box center [58, 168] width 4 height 4
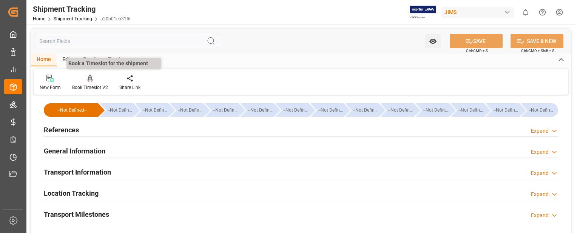
click at [90, 79] on icon at bounding box center [90, 79] width 5 height 8
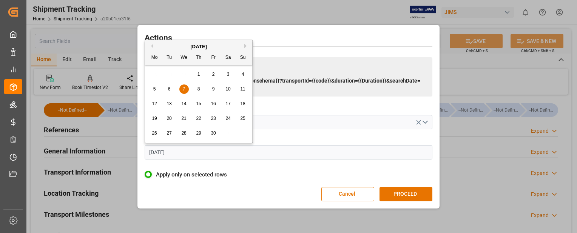
click at [192, 147] on input "[DATE]" at bounding box center [289, 152] width 288 height 14
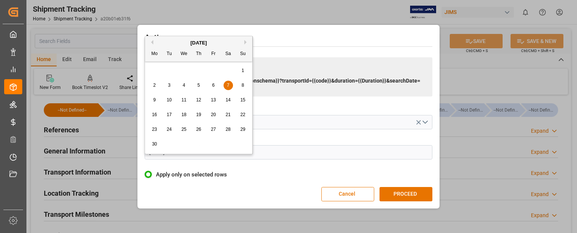
click at [244, 43] on button "Next Month" at bounding box center [246, 42] width 5 height 5
click at [182, 100] on span "17" at bounding box center [183, 99] width 5 height 5
type input "[DATE]"
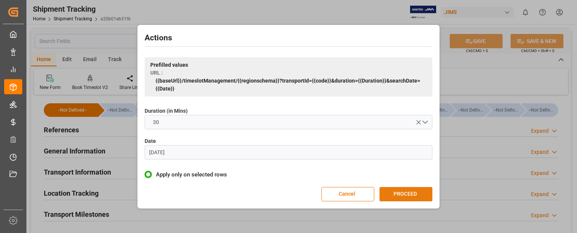
drag, startPoint x: 419, startPoint y: 196, endPoint x: 410, endPoint y: 193, distance: 9.5
click at [418, 195] on button "PROCEED" at bounding box center [406, 194] width 53 height 14
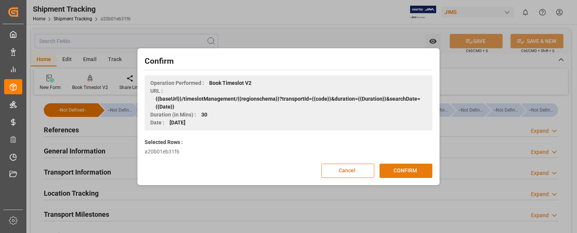
click at [404, 172] on button "CONFIRM" at bounding box center [406, 171] width 53 height 14
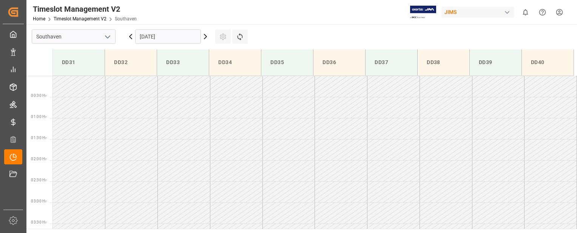
scroll to position [376, 0]
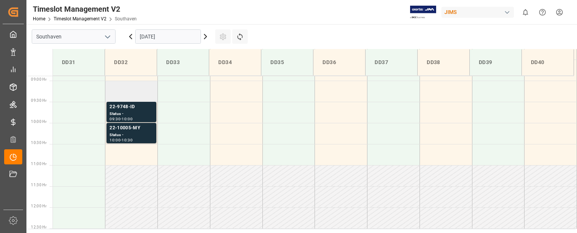
click at [137, 94] on td at bounding box center [131, 91] width 53 height 21
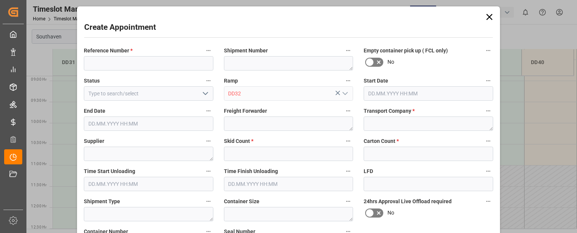
type input "[DATE] 09:00"
type input "[DATE] 09:30"
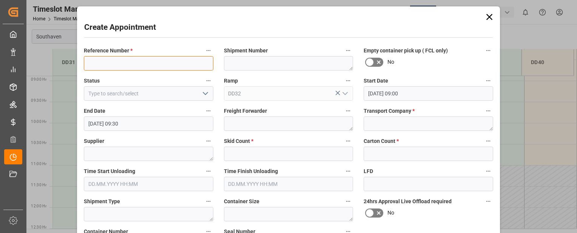
click at [131, 62] on input at bounding box center [149, 63] width 130 height 14
paste input "22-10156-CN"
type input "22-10156-CN"
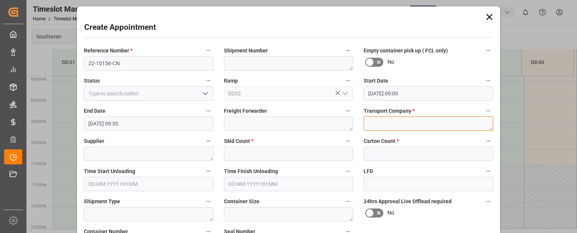
click at [393, 126] on textarea at bounding box center [429, 124] width 130 height 14
type textarea "m"
type textarea "Mainstream"
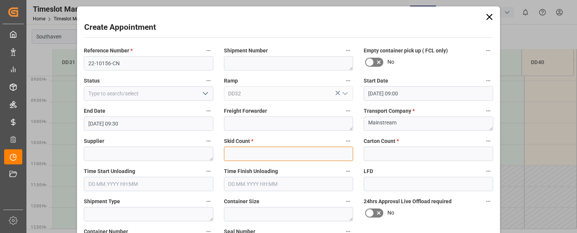
click at [283, 153] on input "text" at bounding box center [289, 154] width 130 height 14
type input "0"
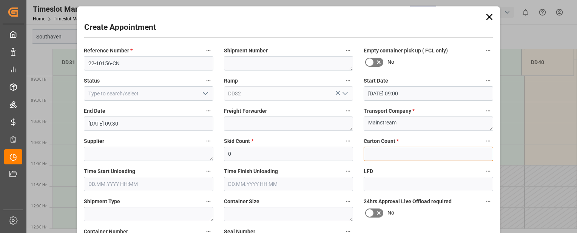
click at [381, 158] on input "text" at bounding box center [429, 154] width 130 height 14
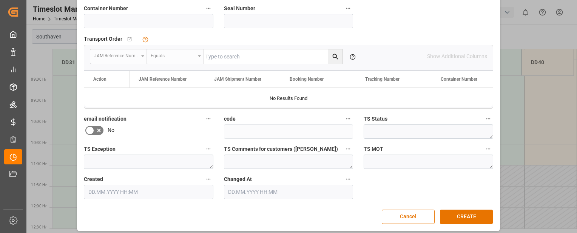
scroll to position [228, 0]
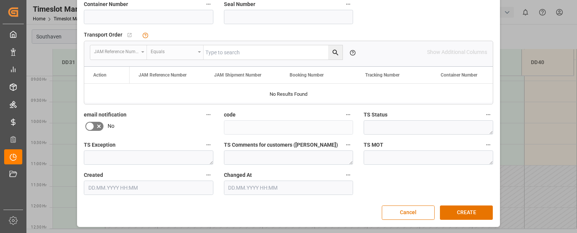
type input "0"
click at [107, 16] on input at bounding box center [149, 17] width 130 height 14
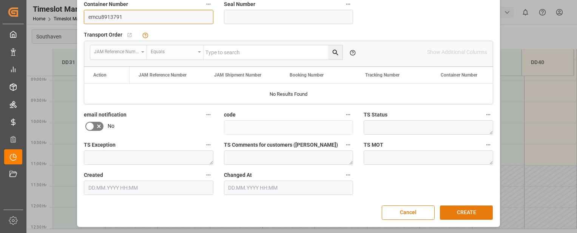
type input "emcu8913791"
click at [458, 212] on button "CREATE" at bounding box center [466, 213] width 53 height 14
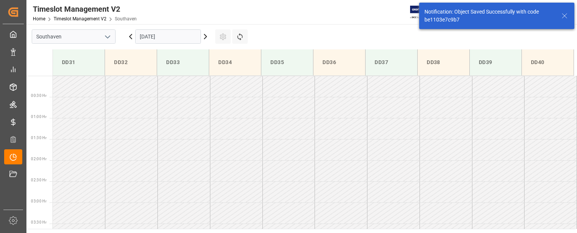
scroll to position [334, 0]
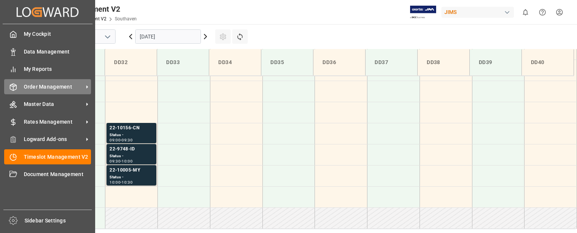
click at [15, 90] on icon at bounding box center [13, 87] width 8 height 8
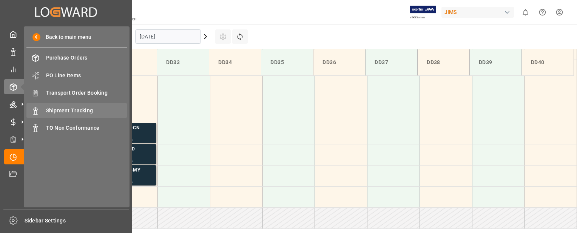
click at [60, 107] on div "Shipment Tracking Shipment Tracking" at bounding box center [76, 110] width 100 height 15
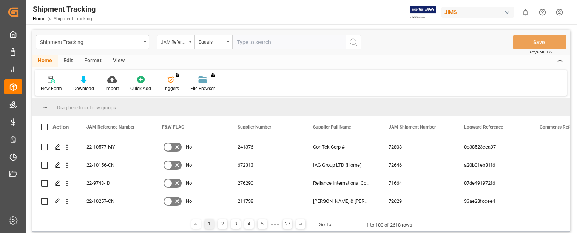
paste input "22-10404-CN"
type input "22-10404-CN"
click at [358, 42] on icon "search button" at bounding box center [353, 42] width 9 height 9
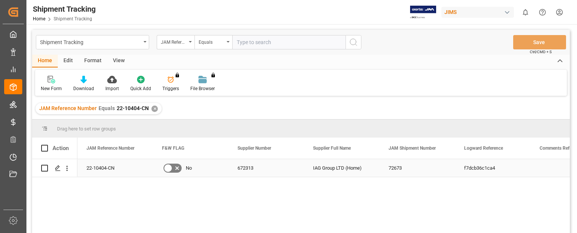
click at [138, 169] on div "22-10404-CN" at bounding box center [115, 168] width 76 height 18
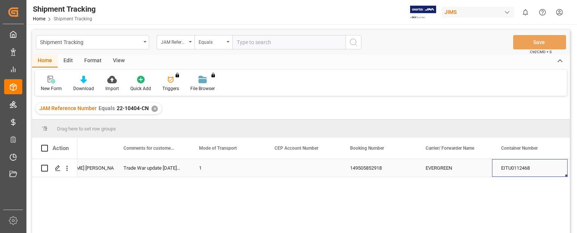
scroll to position [0, 945]
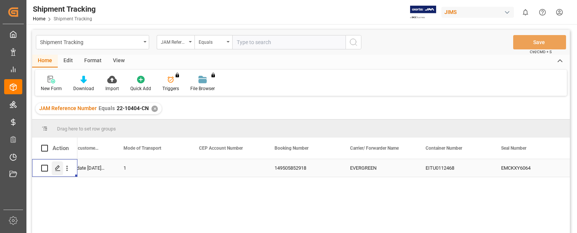
click at [57, 167] on icon "Press SPACE to select this row." at bounding box center [58, 168] width 6 height 6
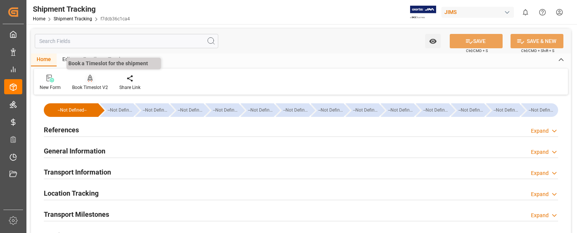
click at [90, 79] on icon at bounding box center [90, 79] width 5 height 8
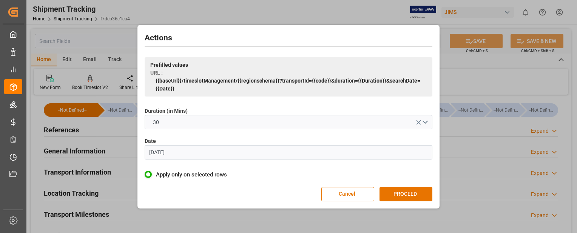
click at [210, 153] on input "[DATE]" at bounding box center [289, 152] width 288 height 14
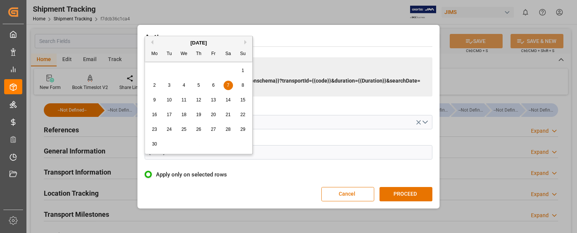
click at [245, 43] on button "Next Month" at bounding box center [246, 42] width 5 height 5
click at [199, 100] on span "18" at bounding box center [198, 99] width 5 height 5
type input "[DATE]"
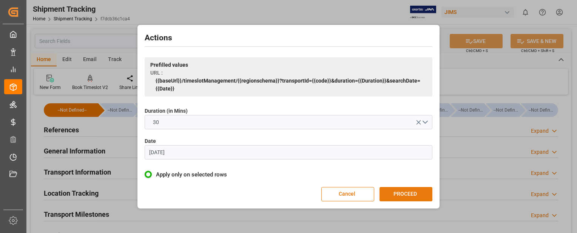
click at [405, 194] on button "PROCEED" at bounding box center [406, 194] width 53 height 14
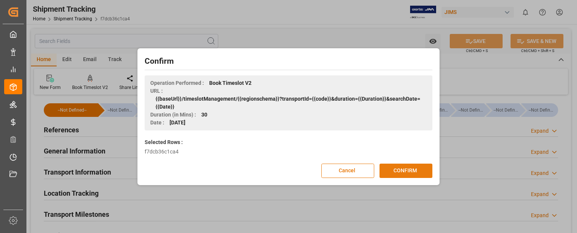
click at [407, 173] on button "CONFIRM" at bounding box center [406, 171] width 53 height 14
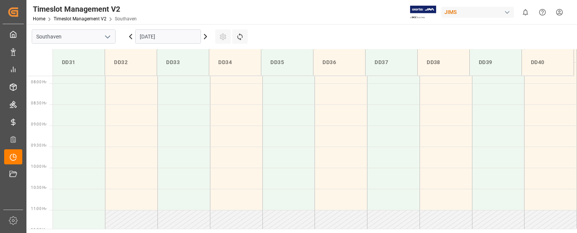
scroll to position [328, 0]
click at [131, 165] on td at bounding box center [131, 160] width 53 height 21
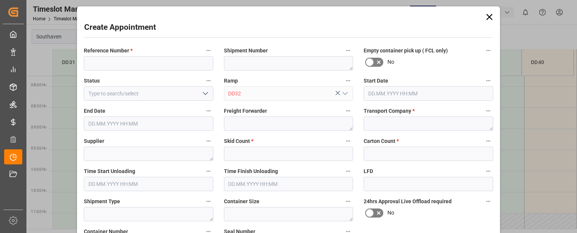
type input "[DATE] 09:30"
type input "[DATE] 10:00"
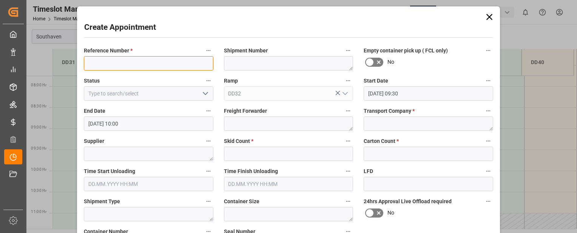
paste input "22-10404-CN"
type input "22-10404-CN"
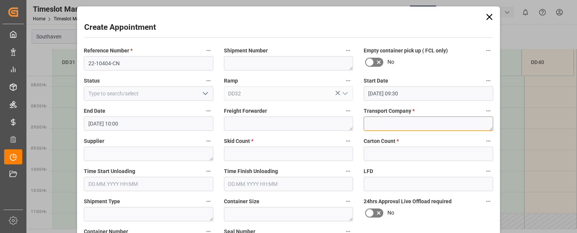
click at [376, 127] on textarea at bounding box center [429, 124] width 130 height 14
type textarea "Mainstream"
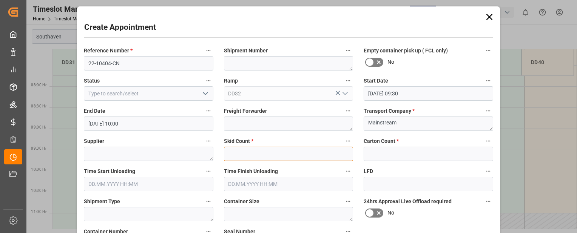
click at [279, 155] on input "text" at bounding box center [289, 154] width 130 height 14
type input "0"
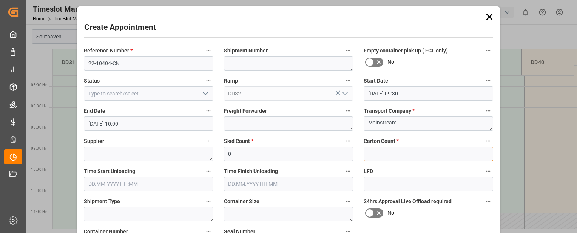
click at [424, 156] on input "text" at bounding box center [429, 154] width 130 height 14
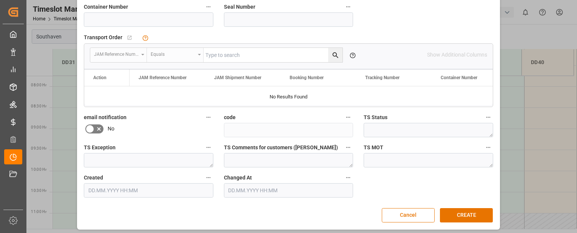
scroll to position [226, 0]
type input "0"
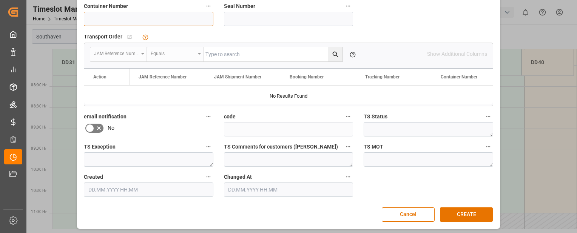
click at [143, 19] on input at bounding box center [149, 19] width 130 height 14
type input "eitu0112468"
click at [472, 215] on button "CREATE" at bounding box center [466, 215] width 53 height 14
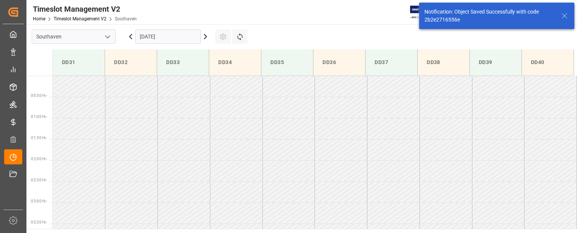
scroll to position [334, 0]
